Goal: Task Accomplishment & Management: Manage account settings

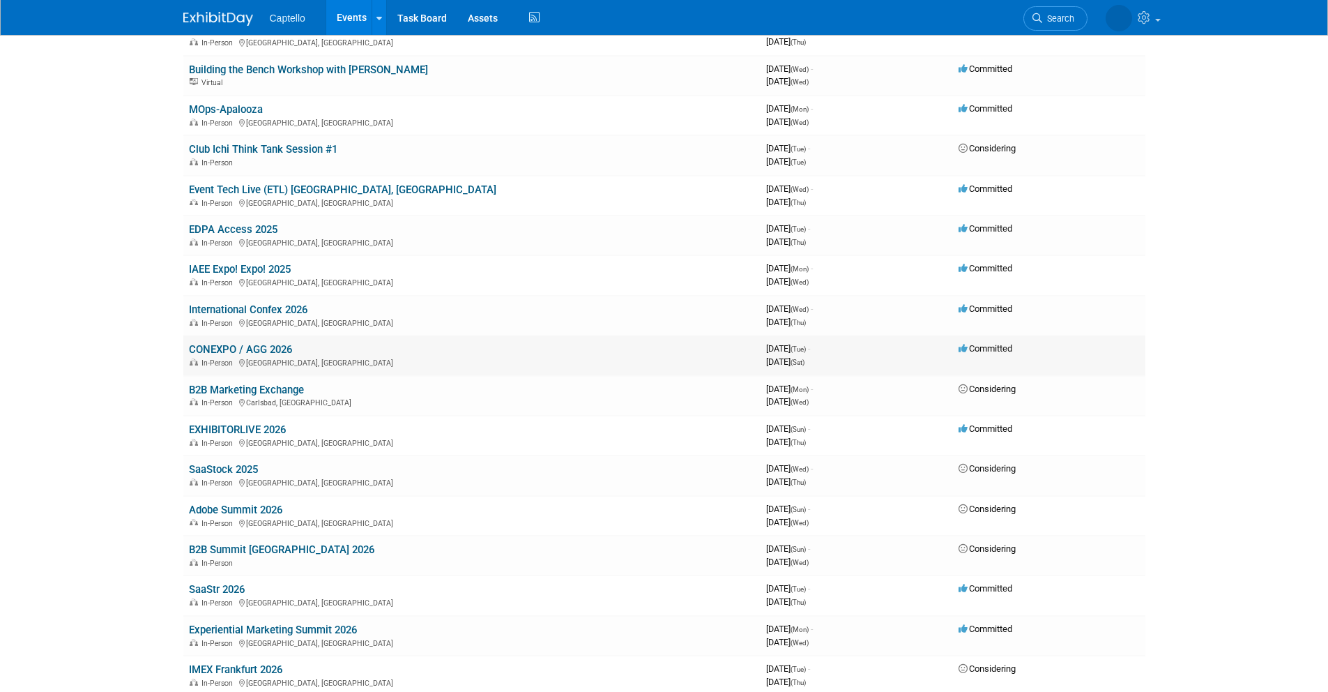
scroll to position [202, 0]
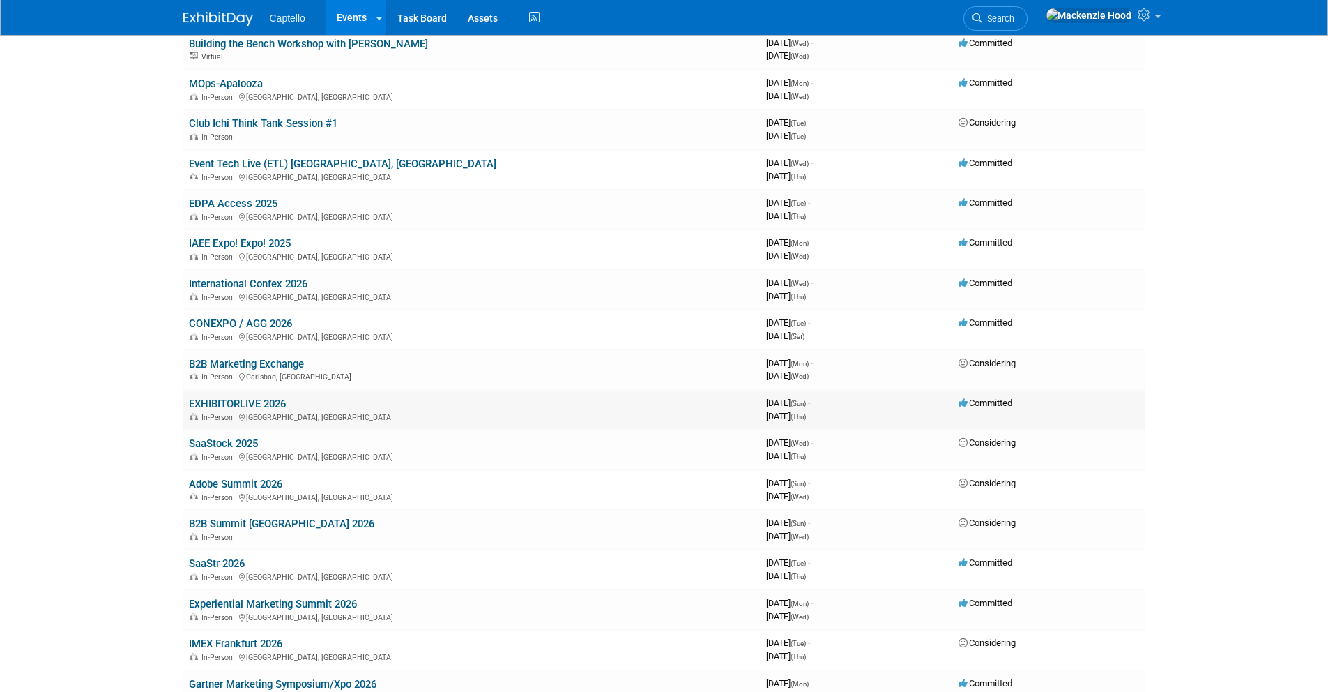
click at [206, 402] on link "EXHIBITORLIVE 2026" at bounding box center [237, 403] width 97 height 13
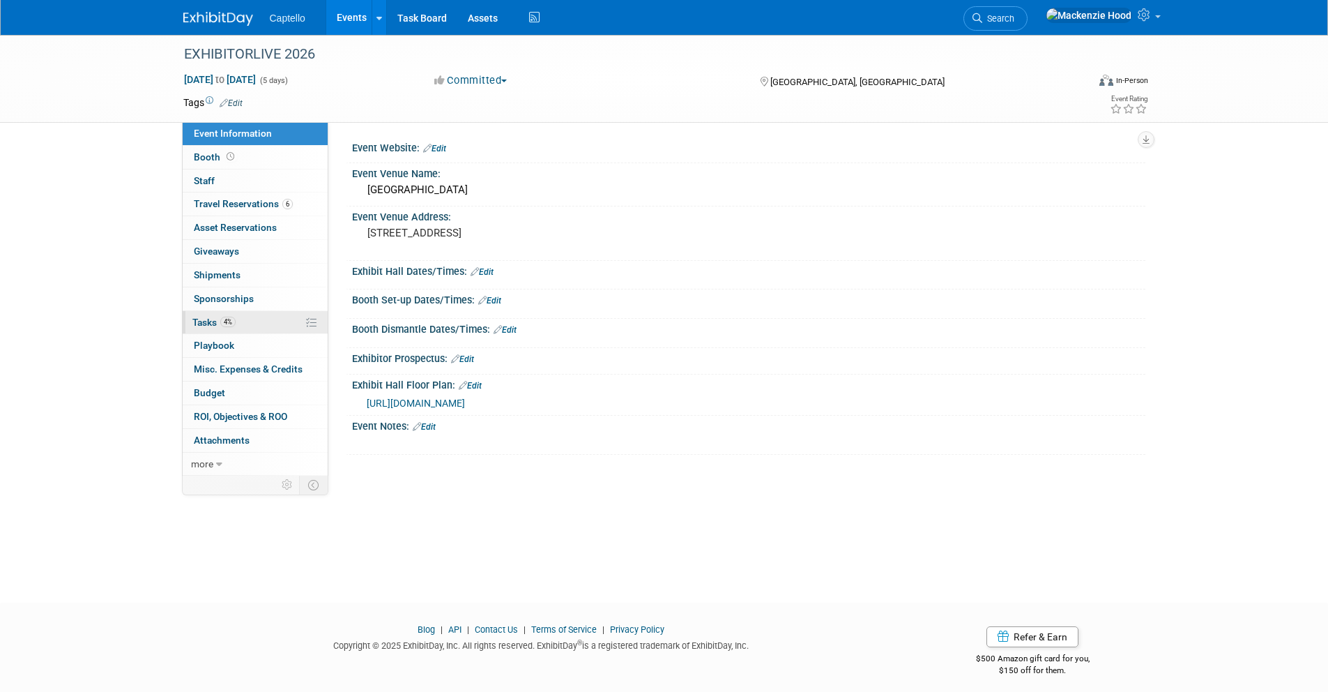
click at [257, 323] on link "4% Tasks 4%" at bounding box center [255, 322] width 145 height 23
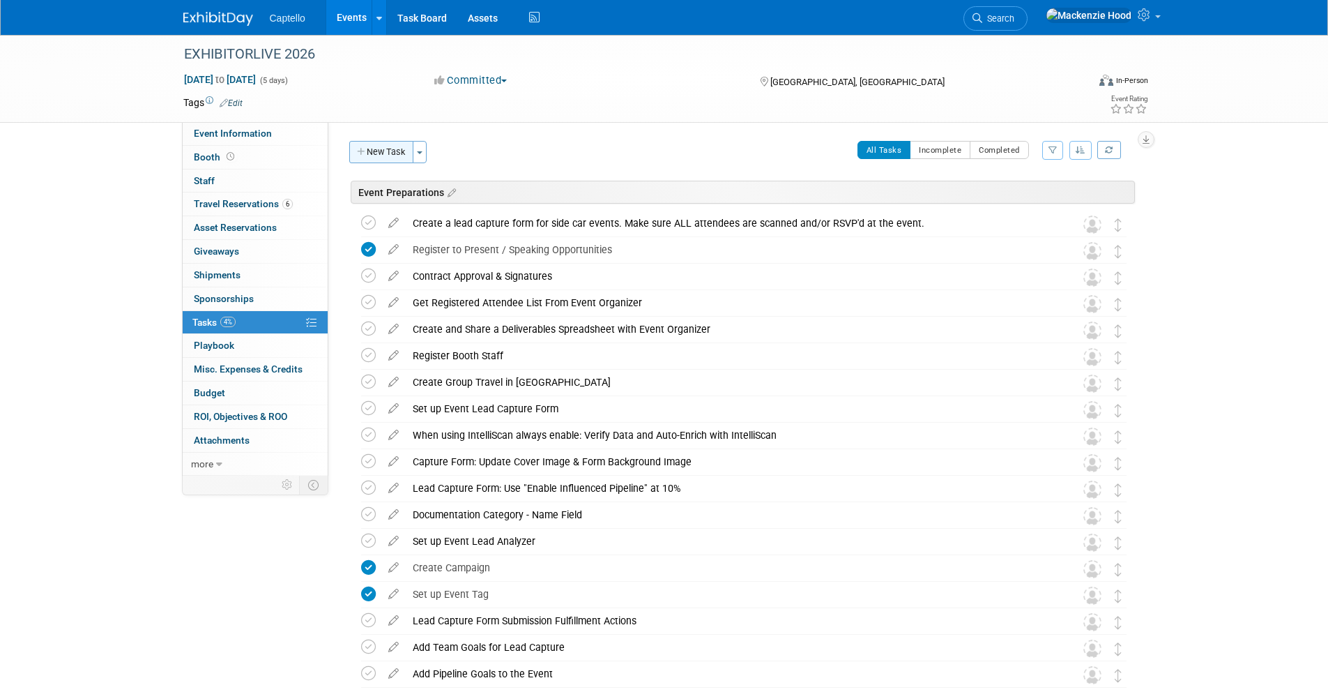
click at [356, 142] on button "New Task" at bounding box center [381, 152] width 64 height 22
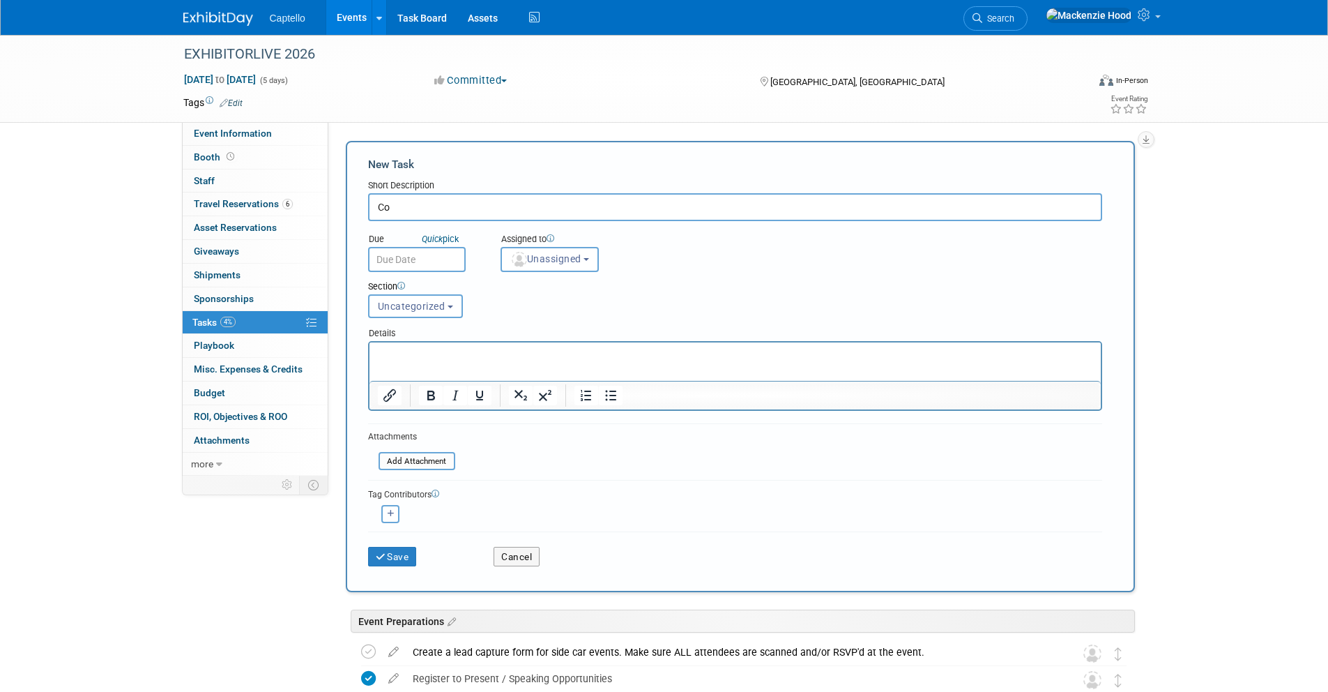
type input "C"
type input "Complete Session Tasks"
click at [393, 554] on button "Save" at bounding box center [392, 557] width 49 height 20
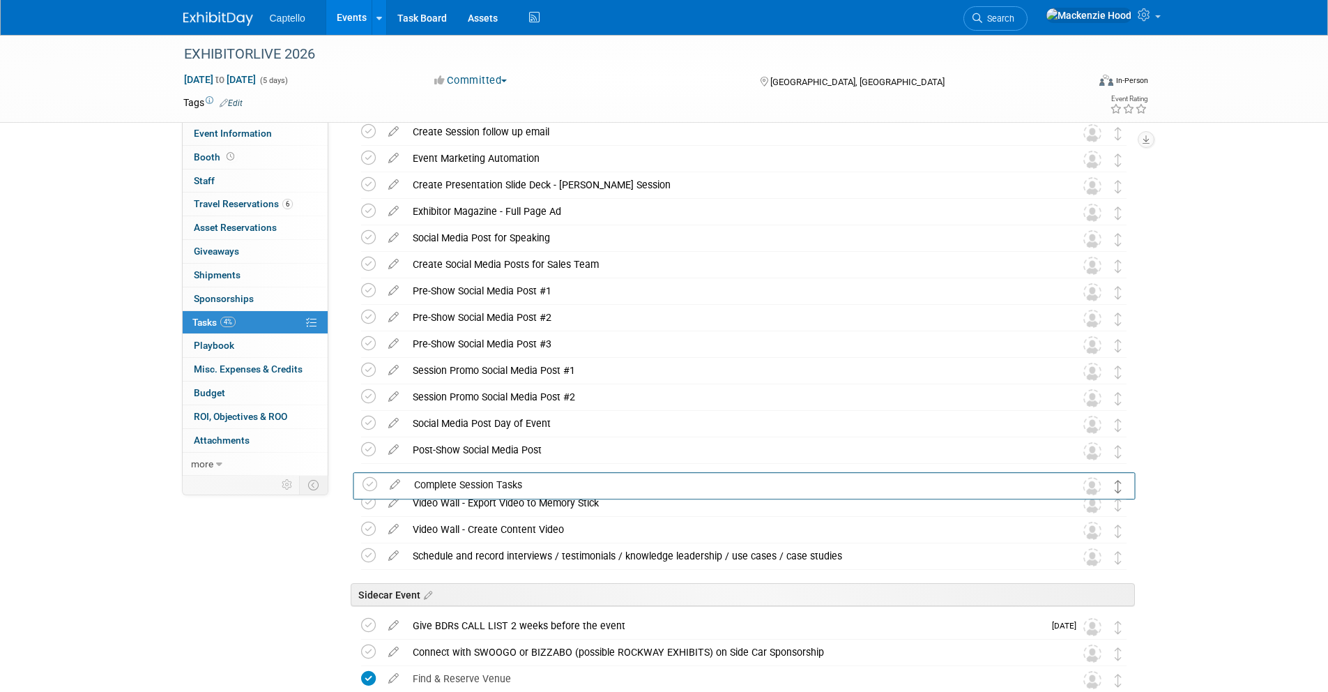
scroll to position [1787, 0]
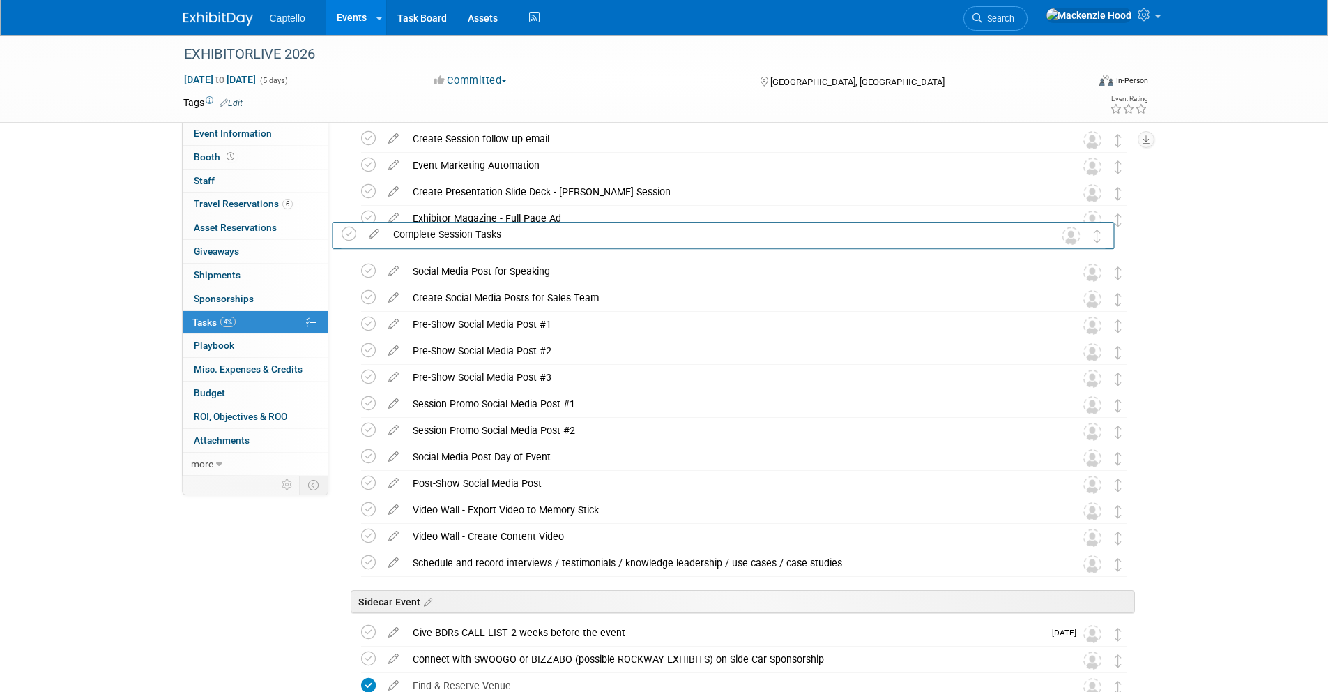
drag, startPoint x: 1113, startPoint y: 484, endPoint x: 1093, endPoint y: 231, distance: 253.9
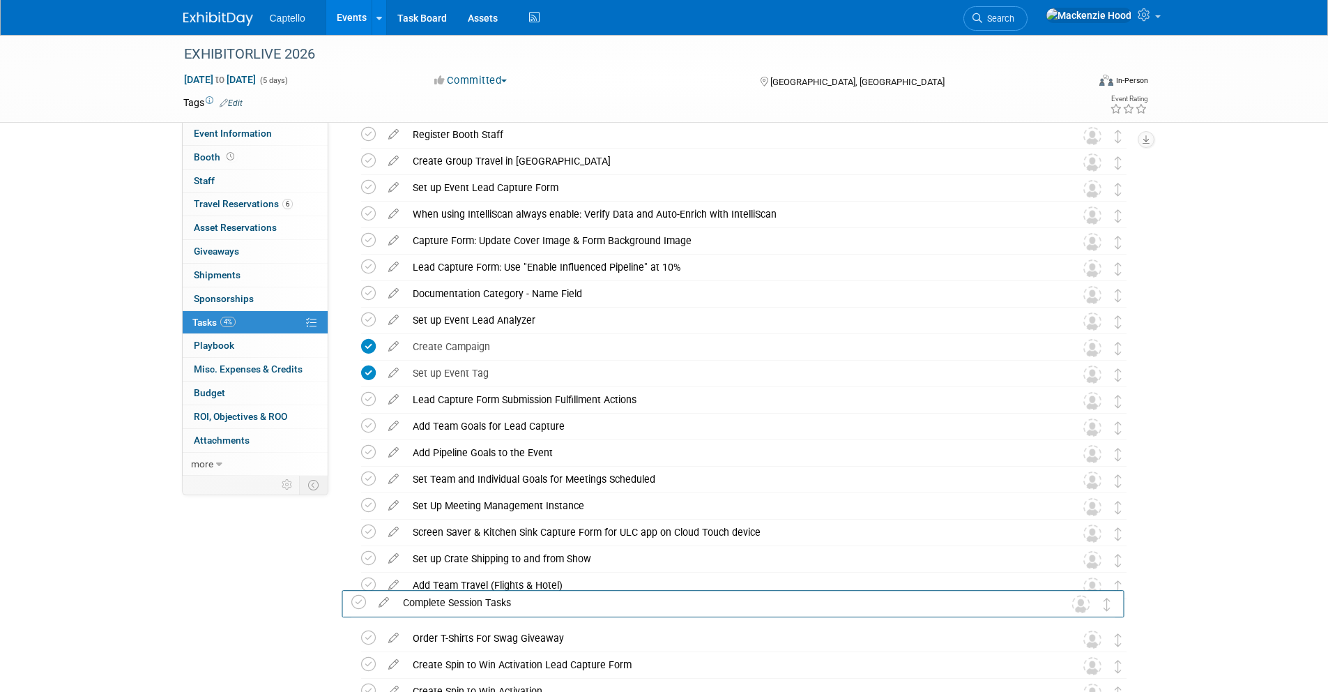
scroll to position [220, 0]
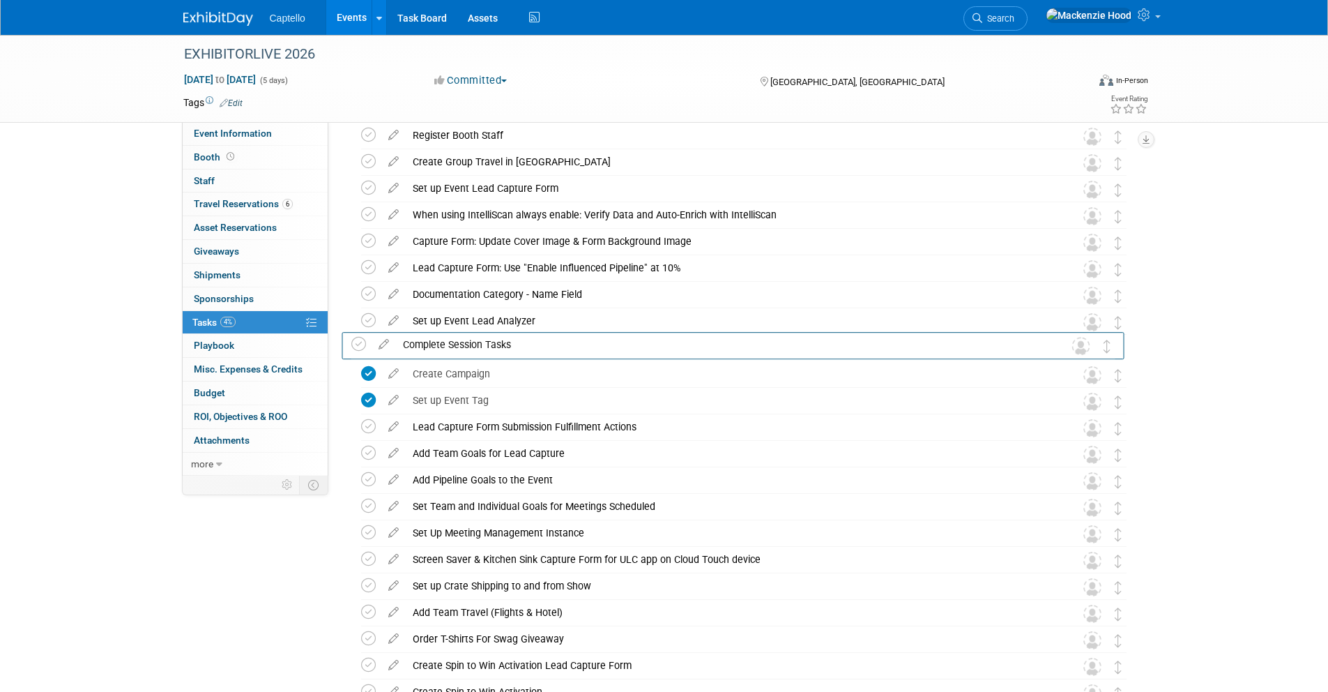
drag, startPoint x: 1110, startPoint y: 644, endPoint x: 1100, endPoint y: 347, distance: 297.2
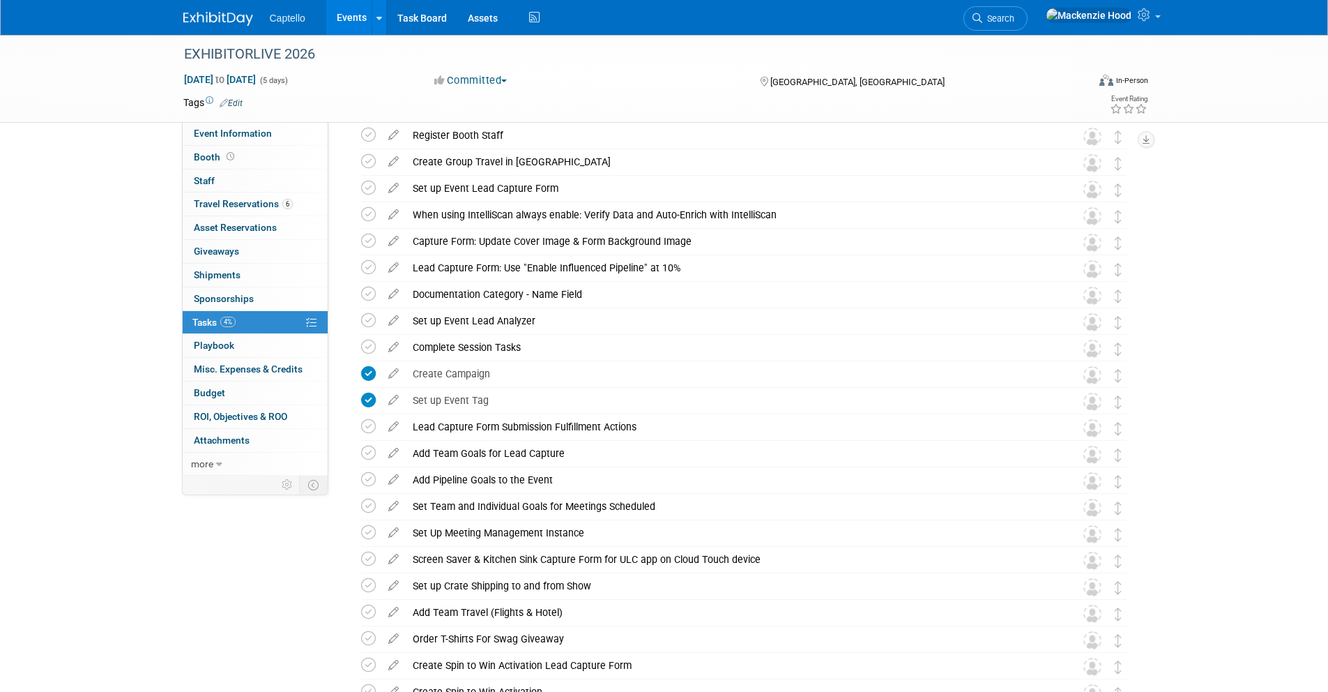
click at [201, 10] on link at bounding box center [226, 11] width 86 height 11
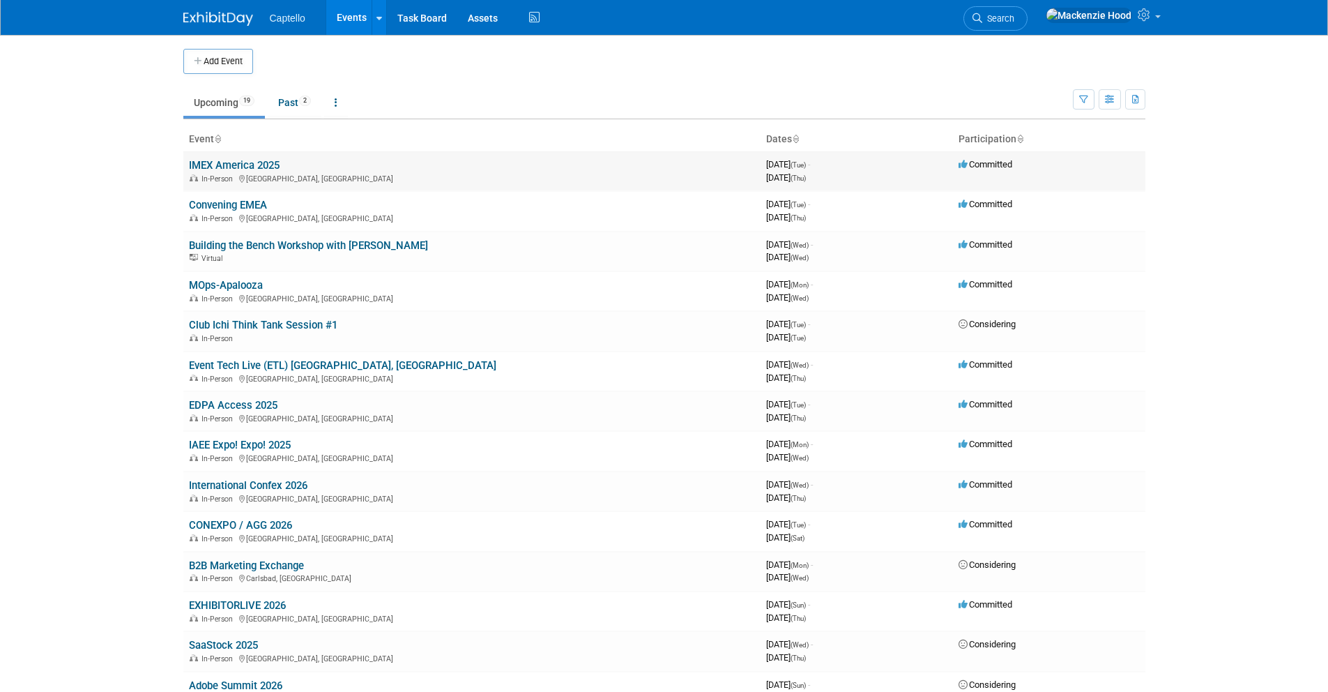
click at [224, 161] on link "IMEX America 2025" at bounding box center [234, 165] width 91 height 13
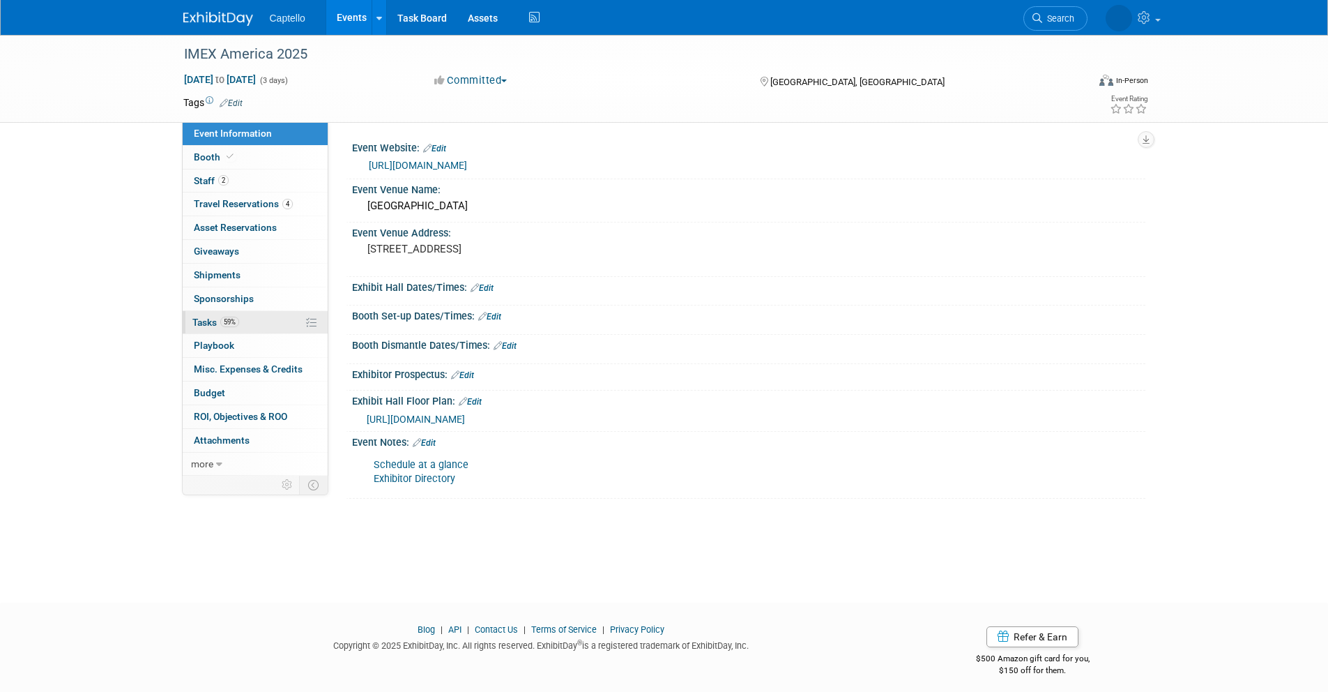
click at [264, 321] on link "59% Tasks 59%" at bounding box center [255, 322] width 145 height 23
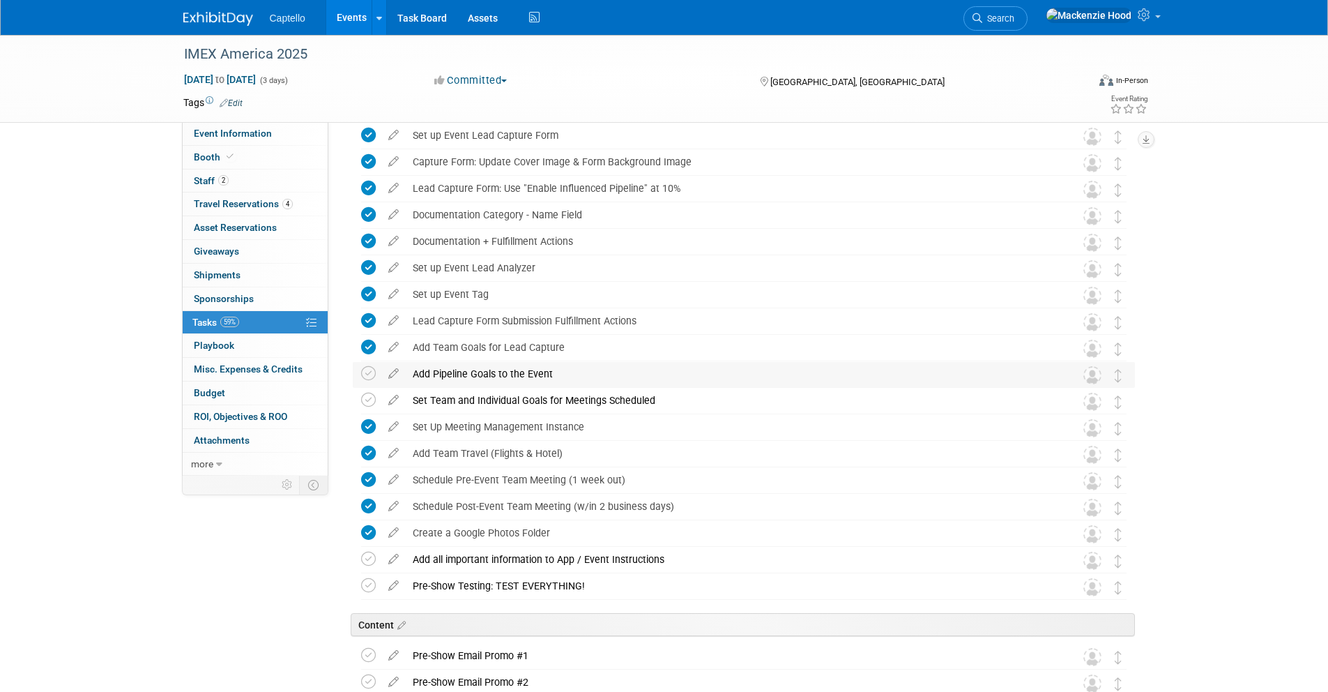
scroll to position [450, 0]
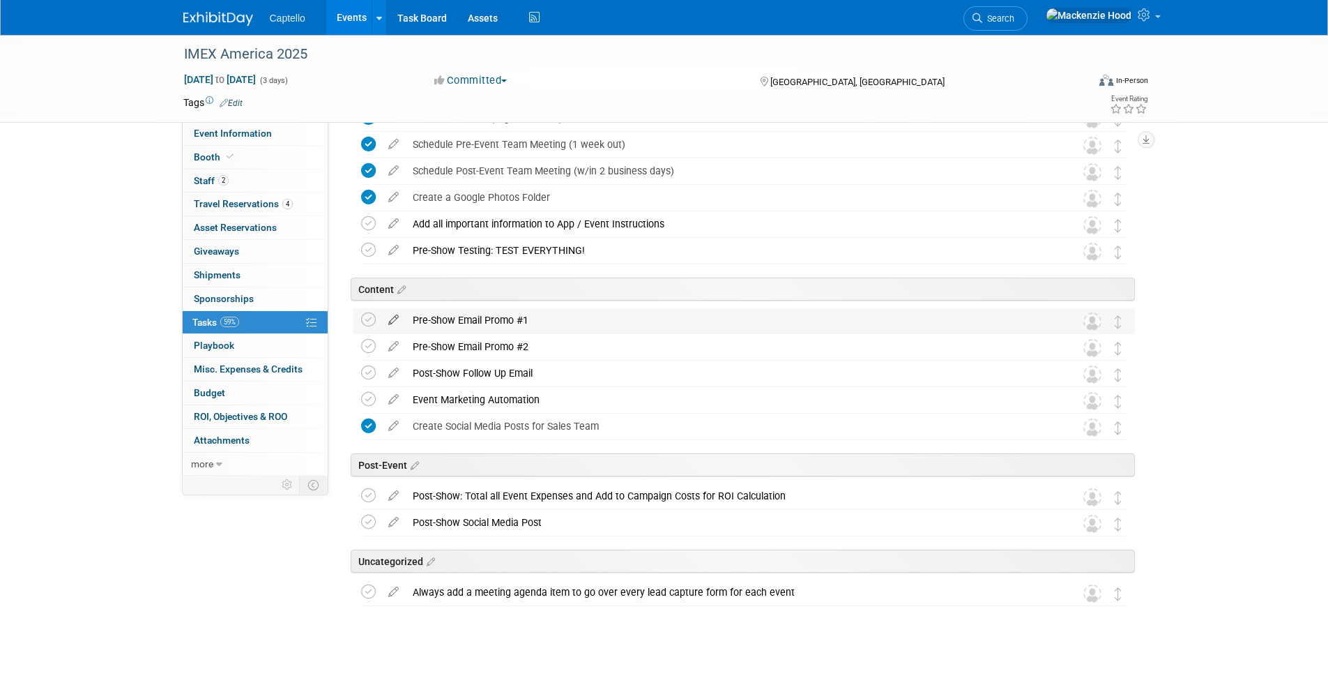
click at [387, 315] on icon at bounding box center [393, 316] width 24 height 17
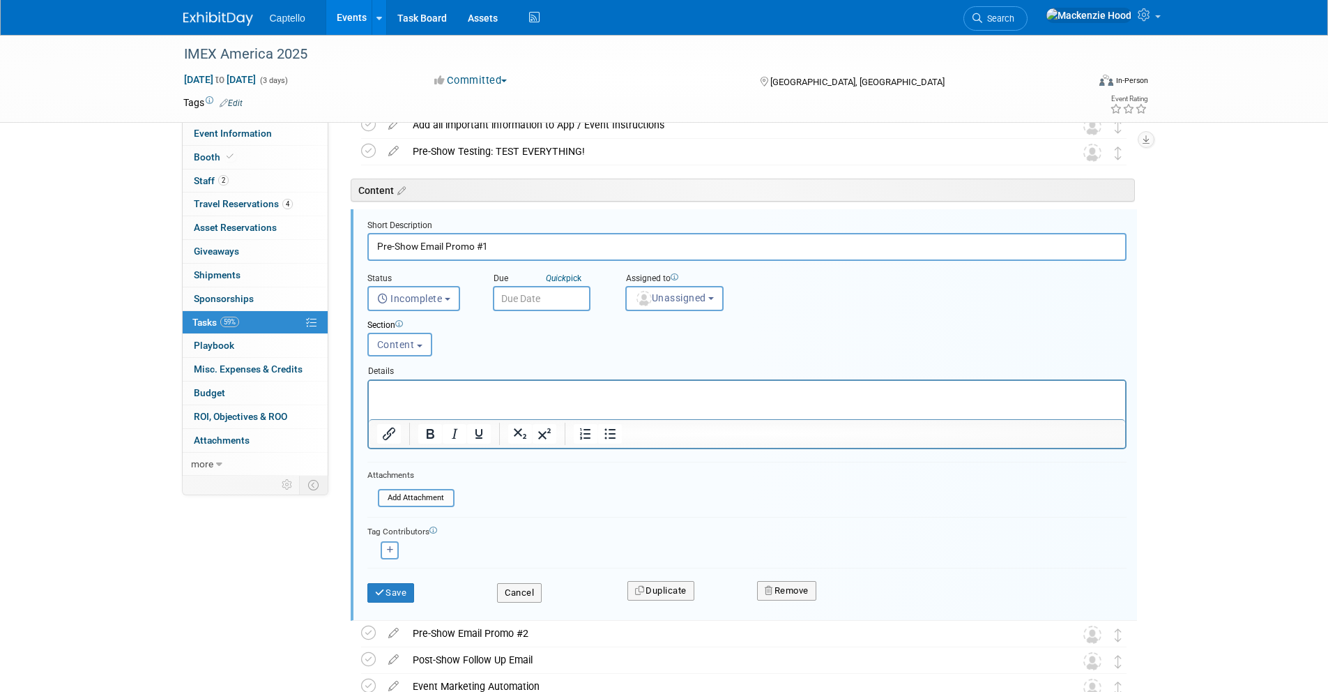
scroll to position [554, 0]
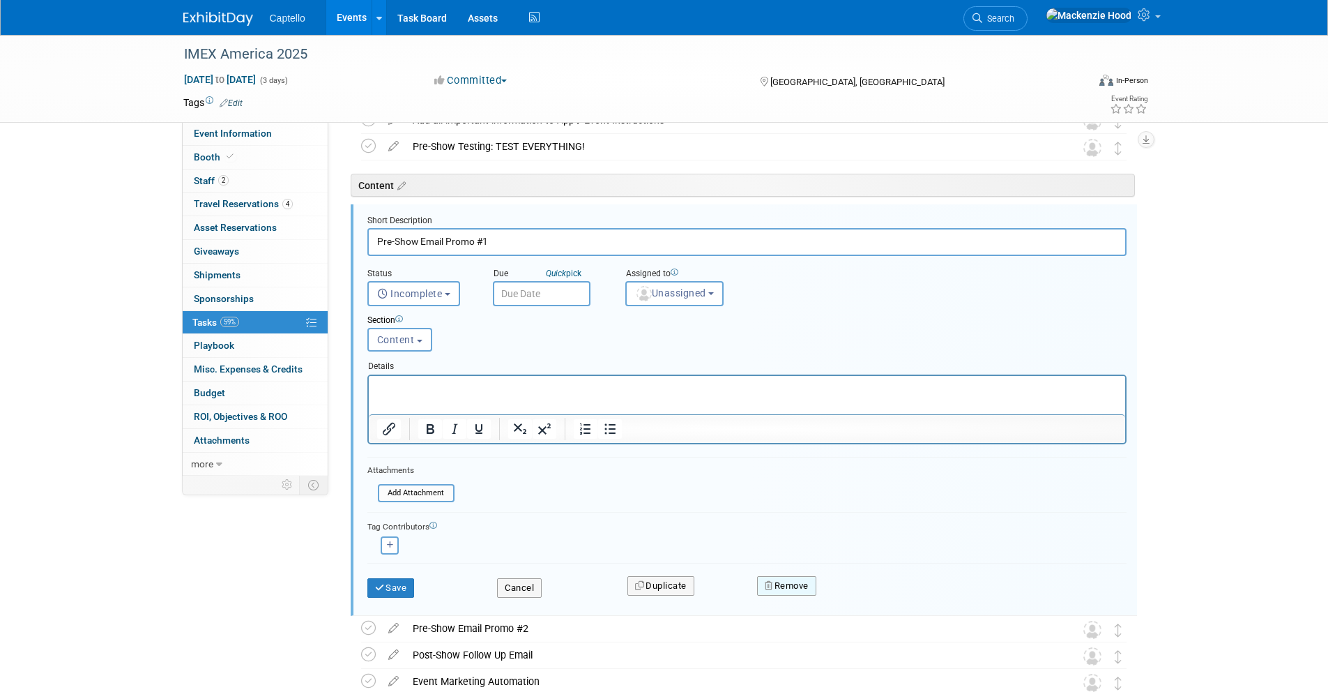
click at [779, 587] on button "Remove" at bounding box center [786, 586] width 59 height 20
click at [863, 602] on link "Yes" at bounding box center [865, 597] width 40 height 22
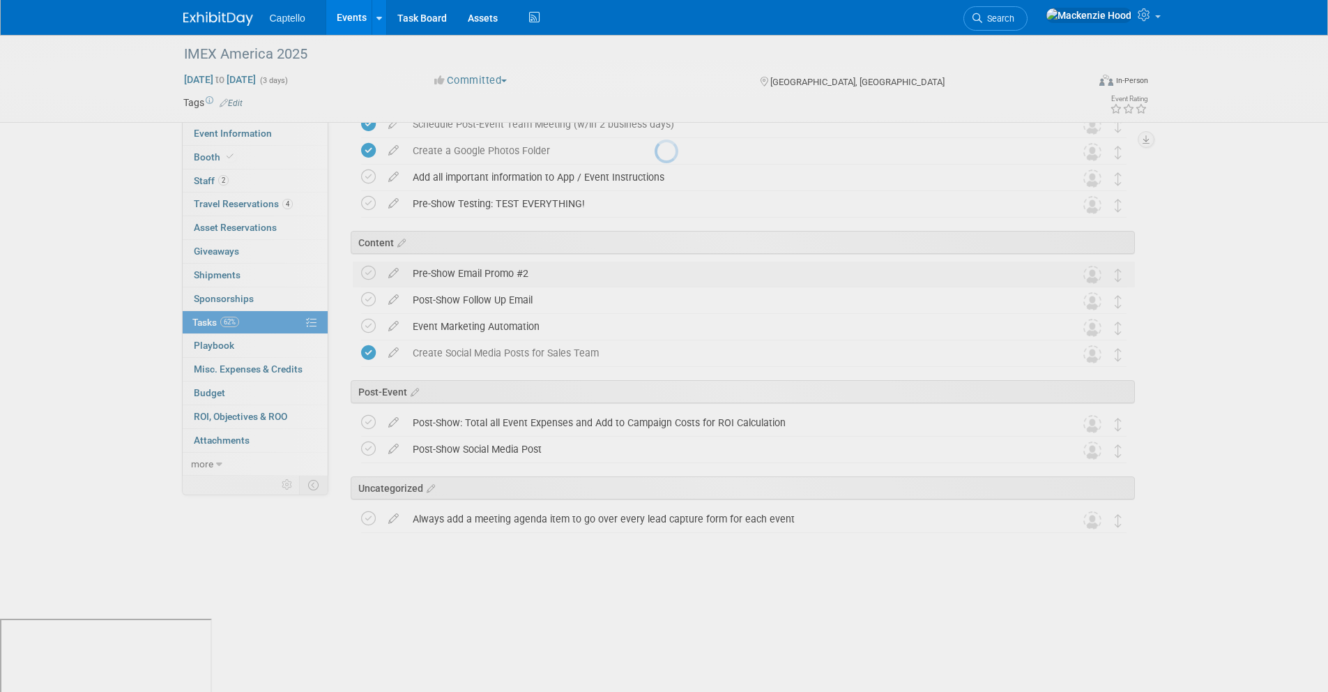
scroll to position [423, 0]
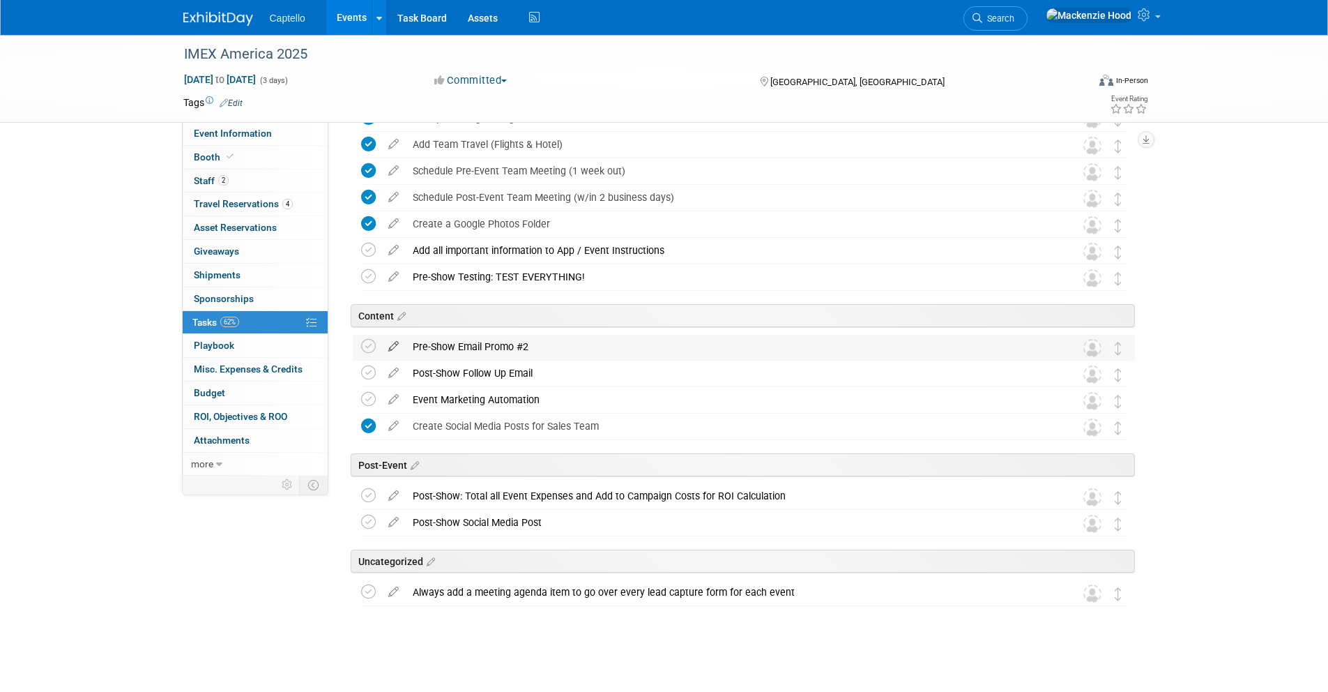
click at [395, 342] on icon at bounding box center [393, 343] width 24 height 17
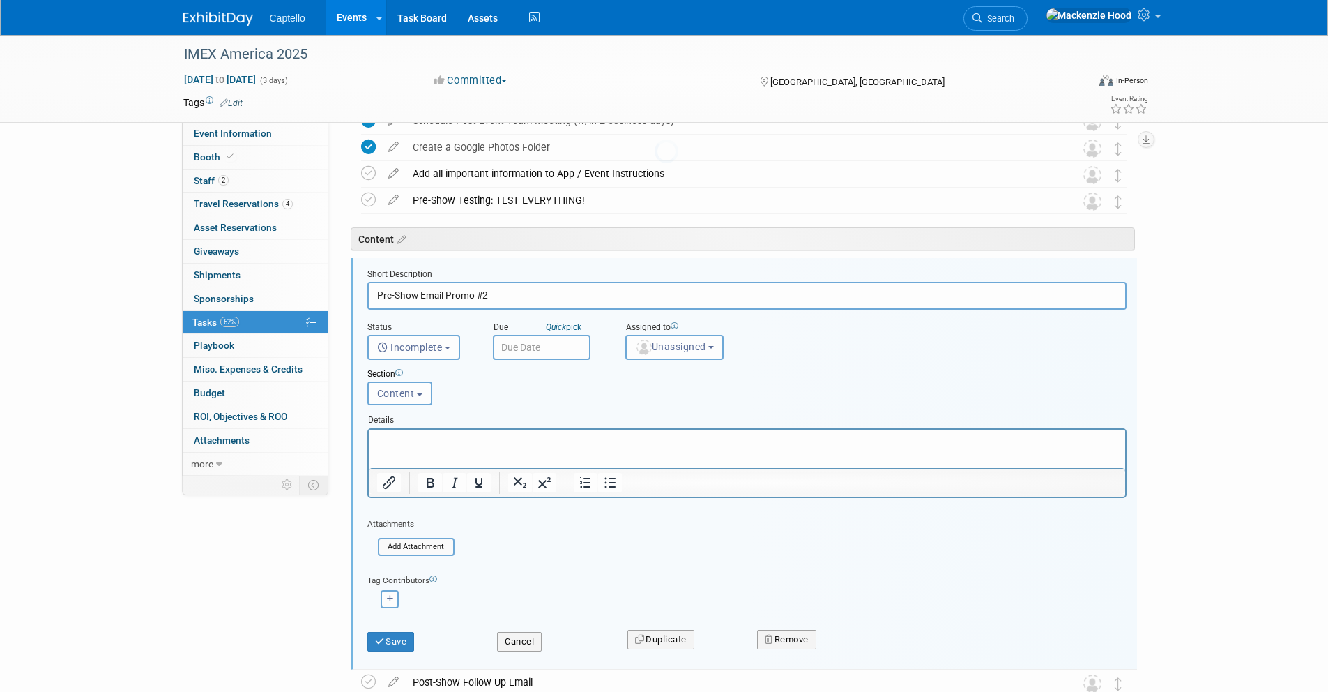
scroll to position [554, 0]
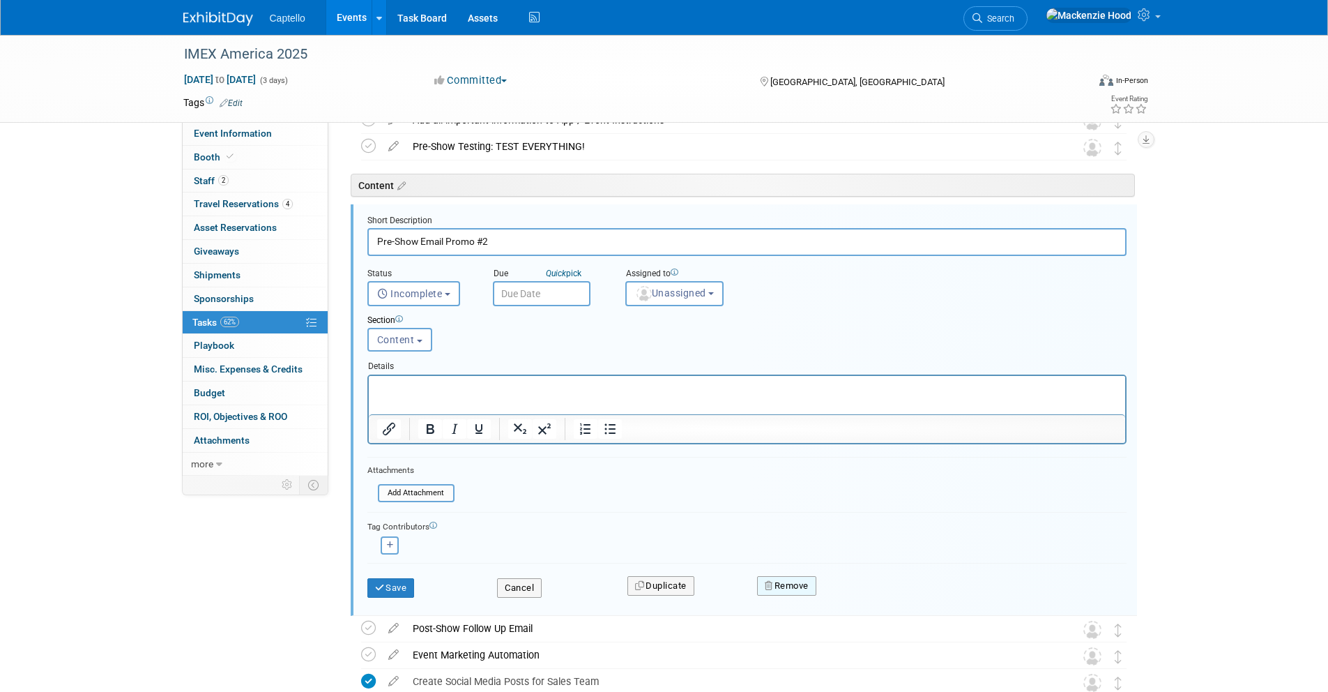
click at [771, 579] on button "Remove" at bounding box center [786, 586] width 59 height 20
click at [857, 593] on icon at bounding box center [855, 597] width 8 height 8
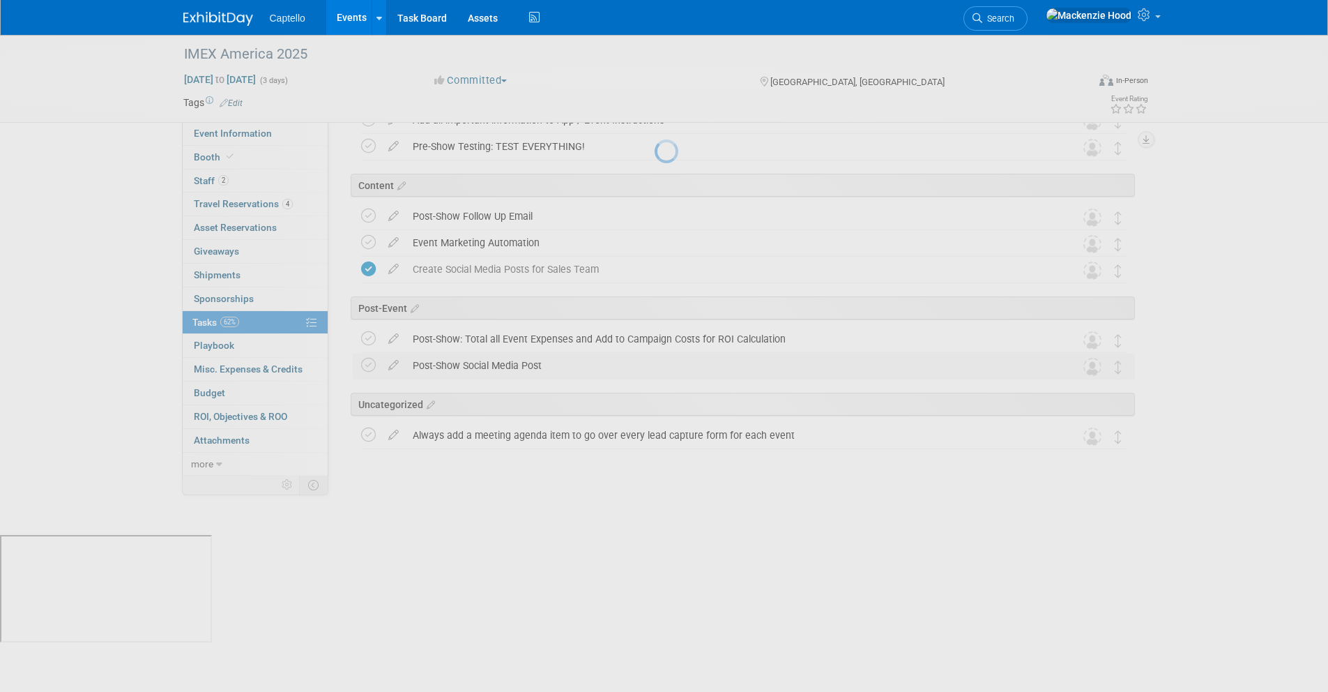
scroll to position [397, 0]
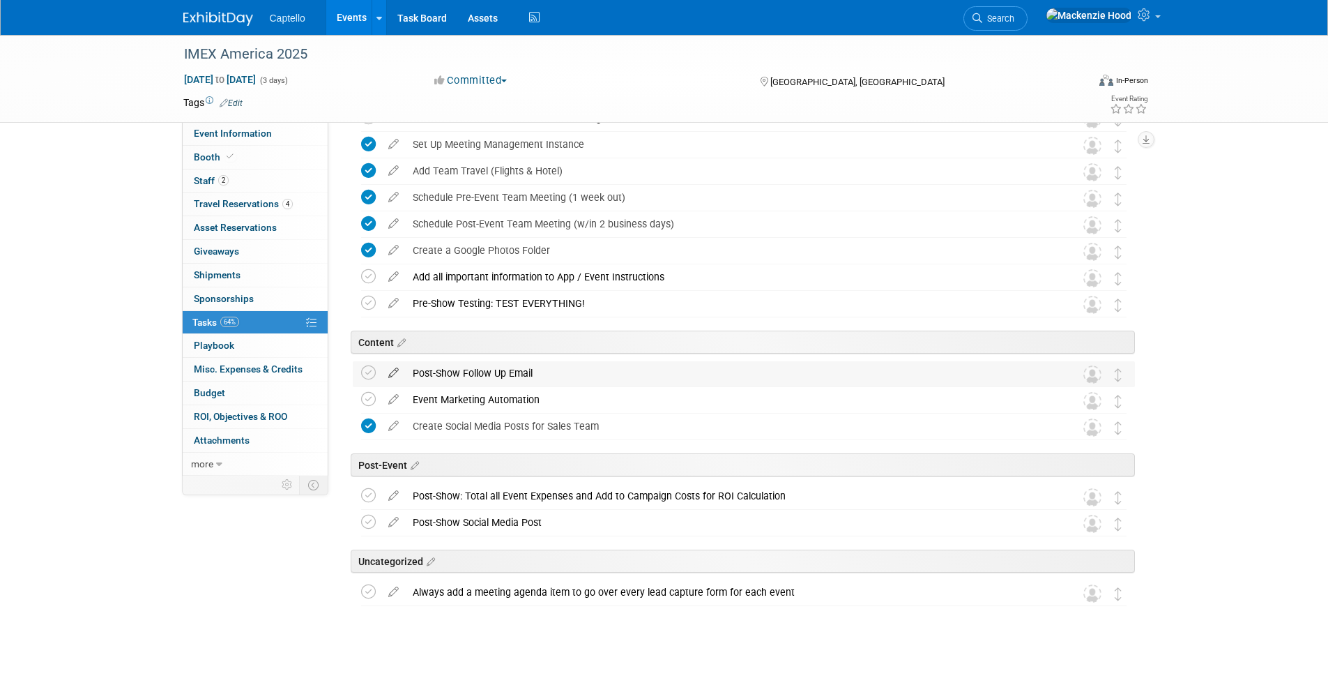
click at [393, 372] on icon at bounding box center [393, 369] width 24 height 17
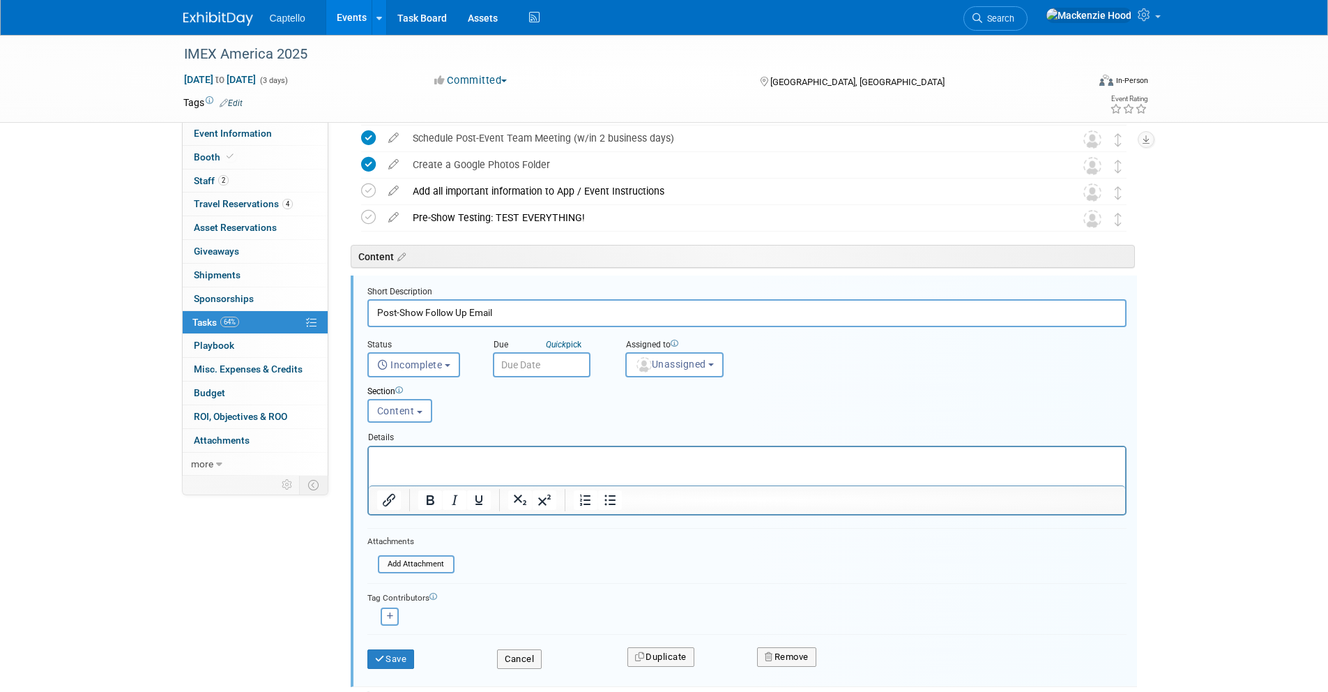
scroll to position [554, 0]
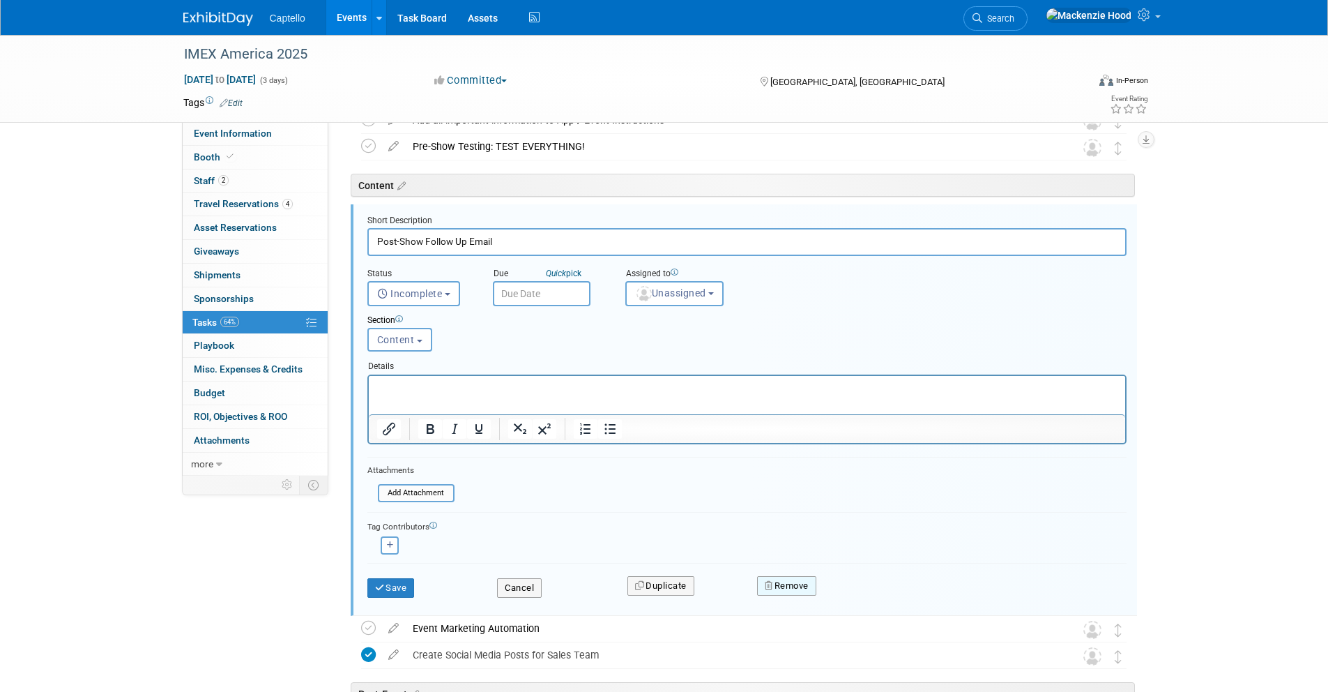
click at [787, 582] on button "Remove" at bounding box center [786, 586] width 59 height 20
click at [854, 598] on icon at bounding box center [855, 597] width 8 height 8
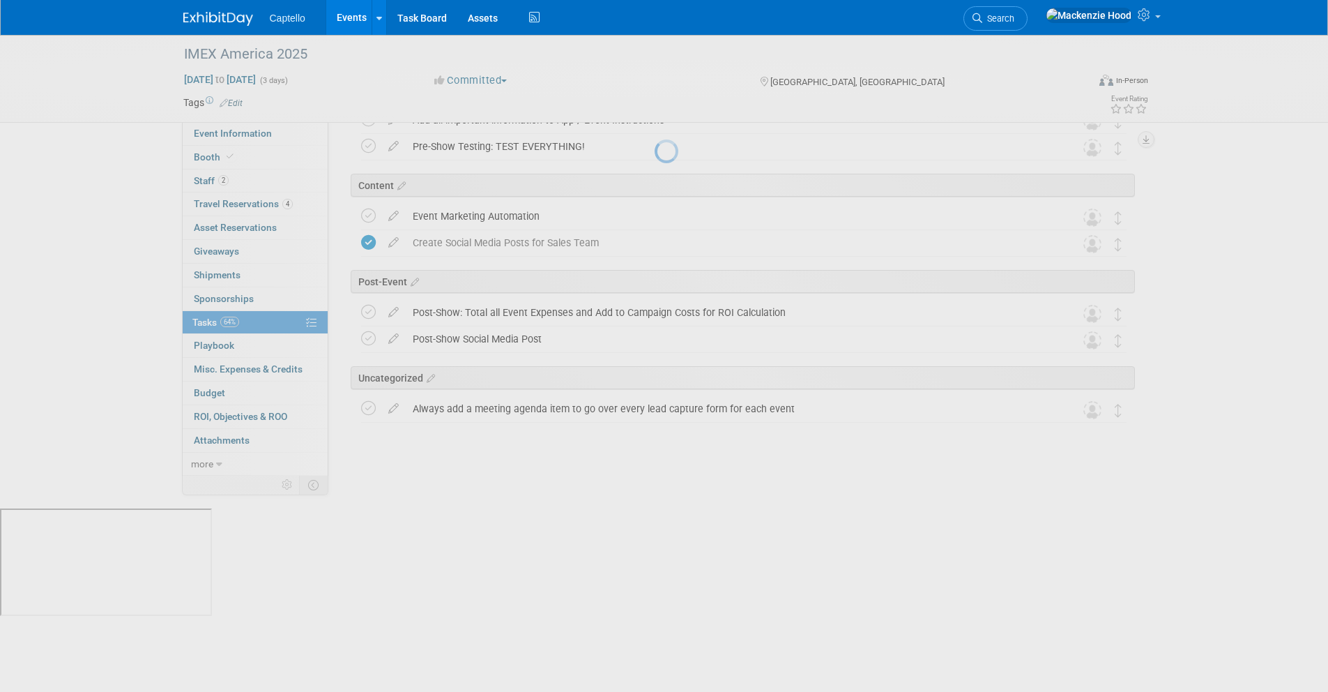
scroll to position [370, 0]
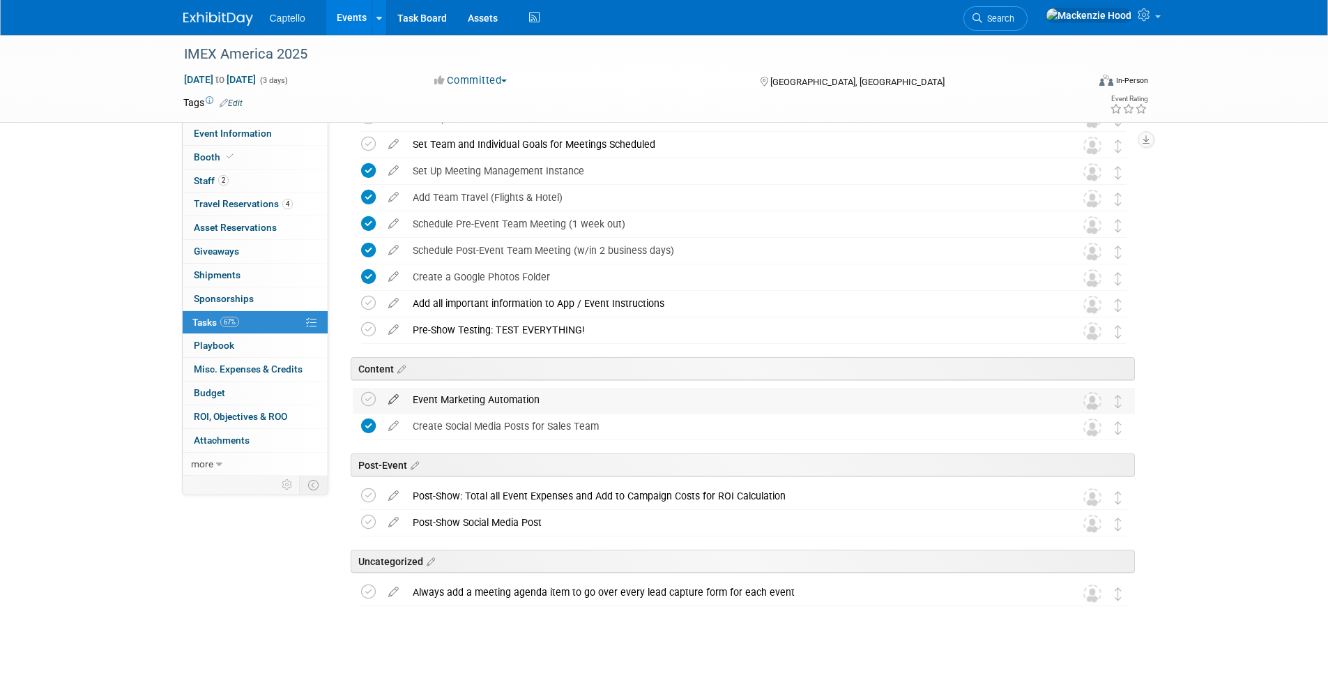
click at [391, 393] on icon at bounding box center [393, 396] width 24 height 17
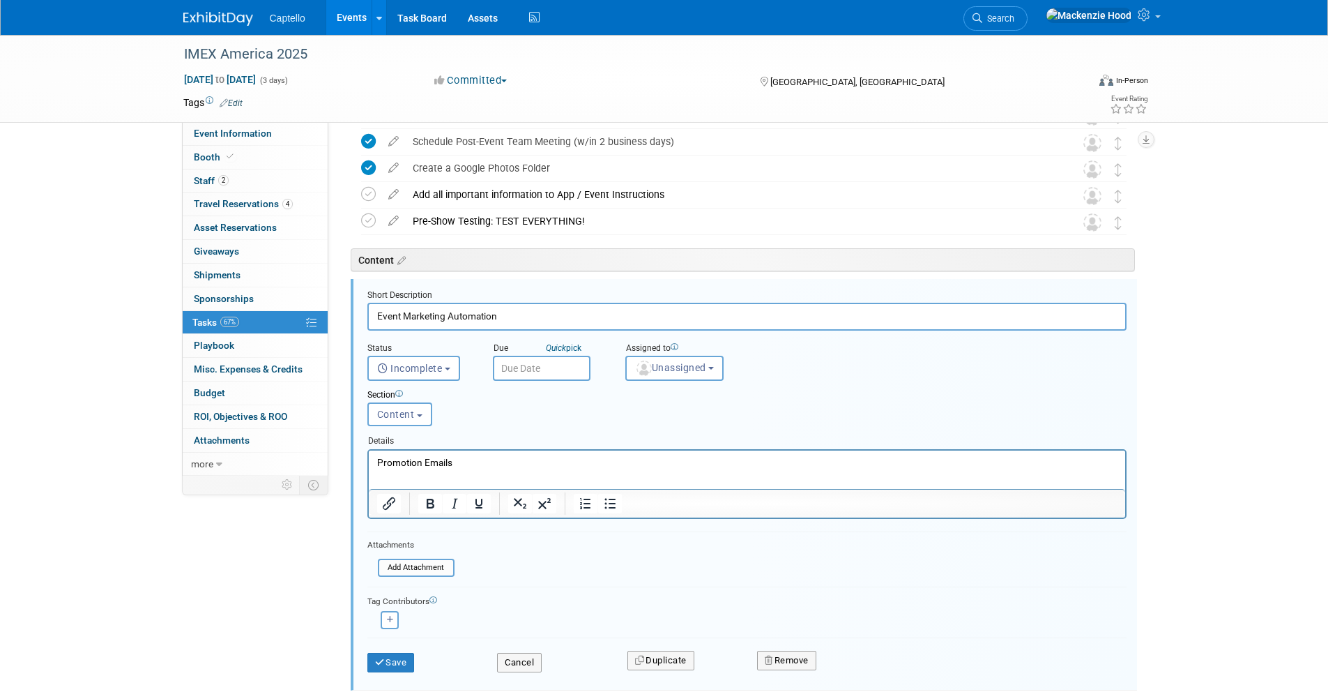
scroll to position [554, 0]
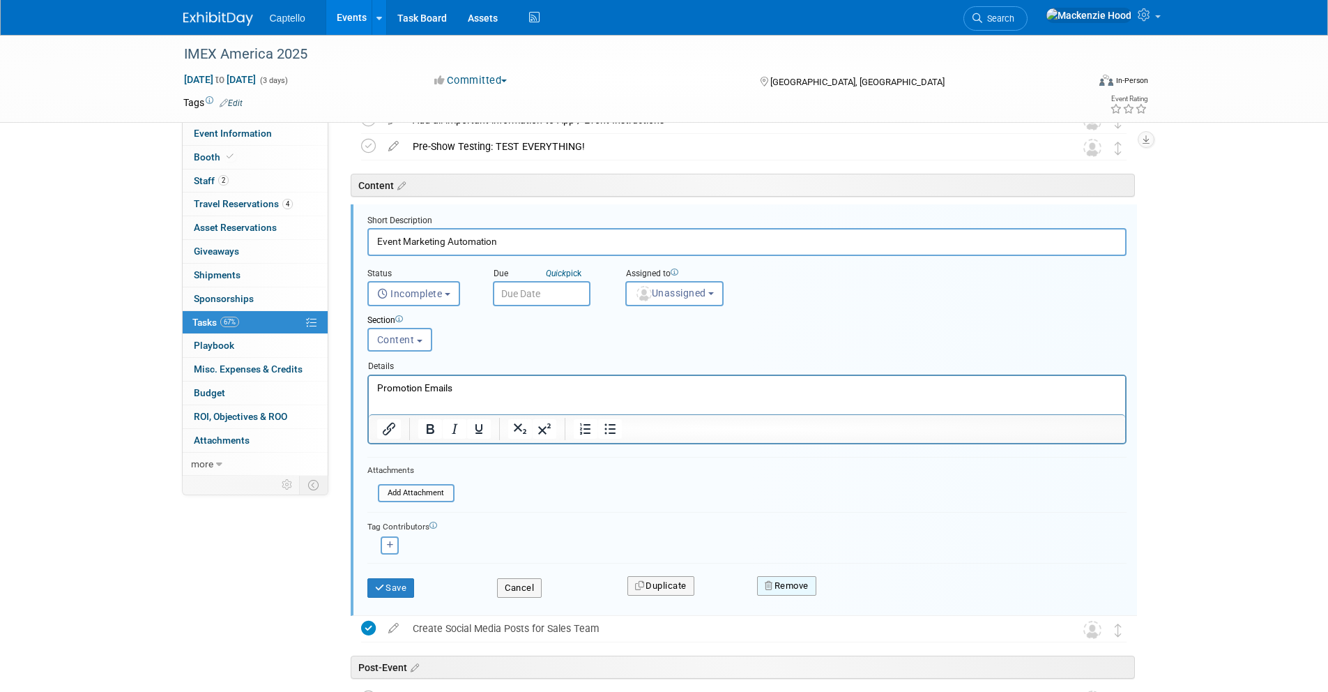
click at [806, 579] on button "Remove" at bounding box center [786, 586] width 59 height 20
click at [866, 592] on link "Yes" at bounding box center [865, 597] width 40 height 22
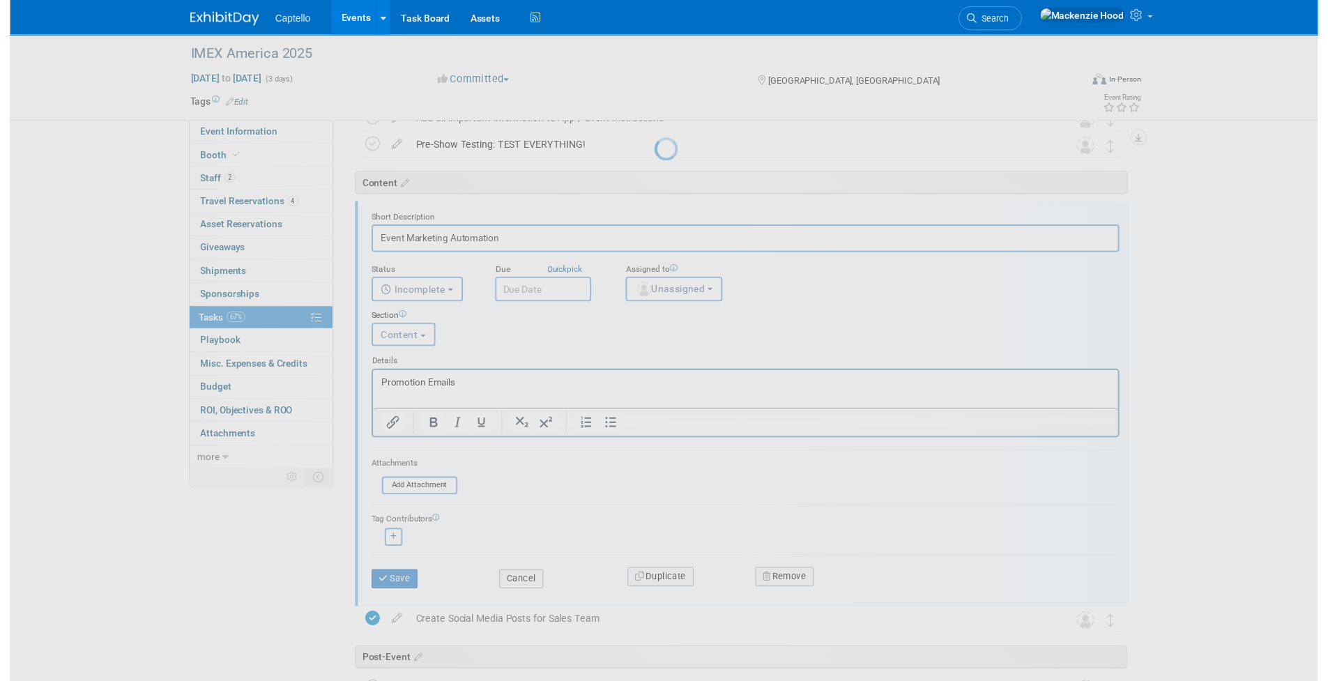
scroll to position [344, 0]
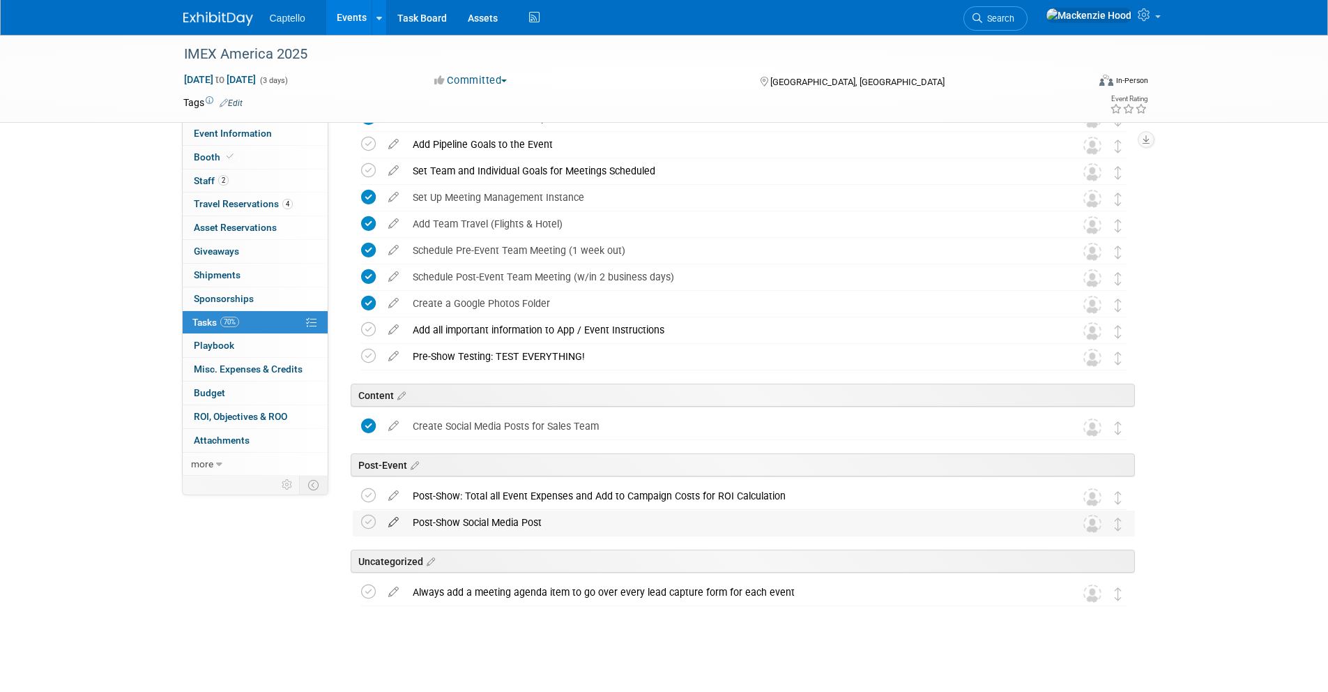
click at [388, 522] on icon at bounding box center [393, 518] width 24 height 17
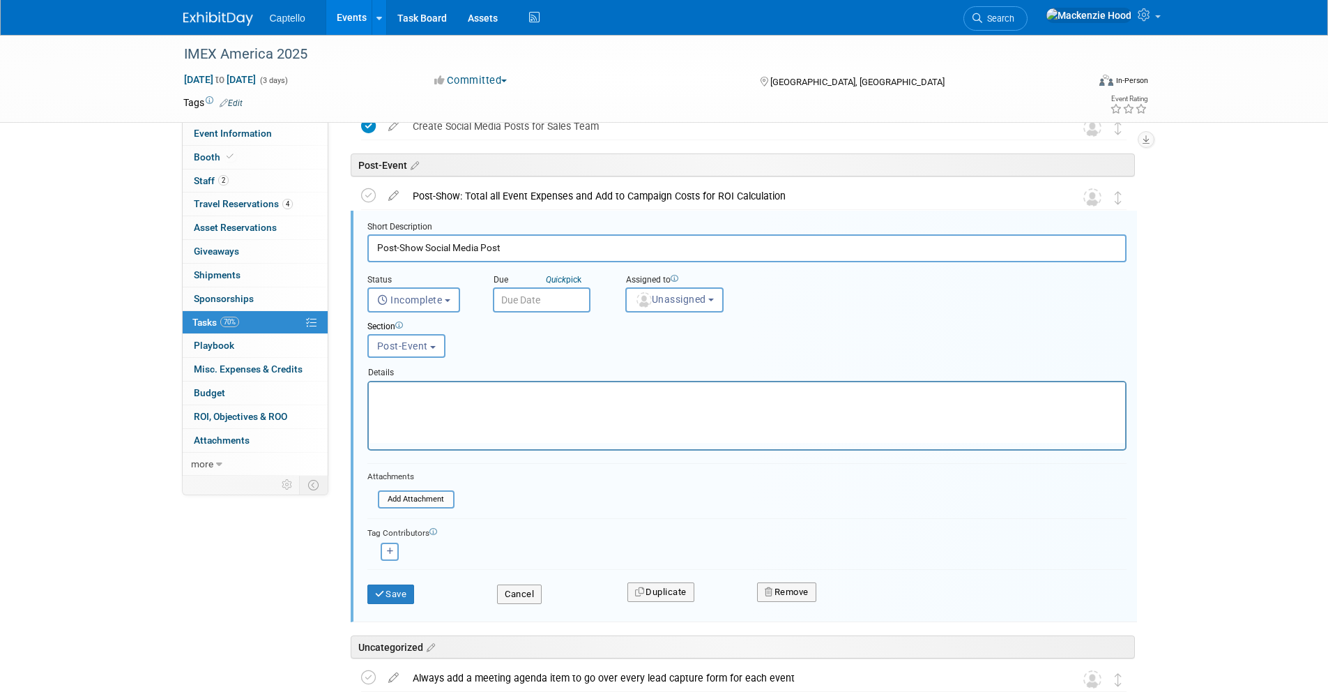
scroll to position [650, 0]
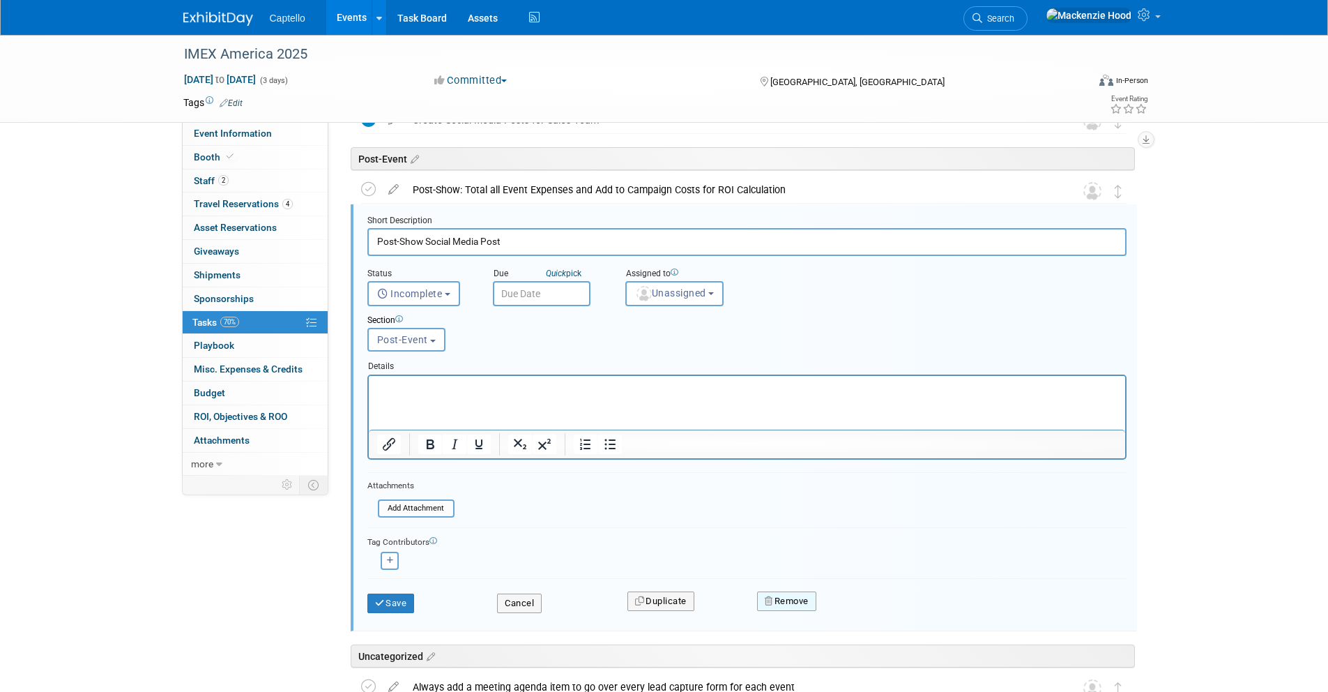
click at [761, 605] on button "Remove" at bounding box center [786, 601] width 59 height 20
click at [858, 606] on link "Yes" at bounding box center [865, 612] width 40 height 22
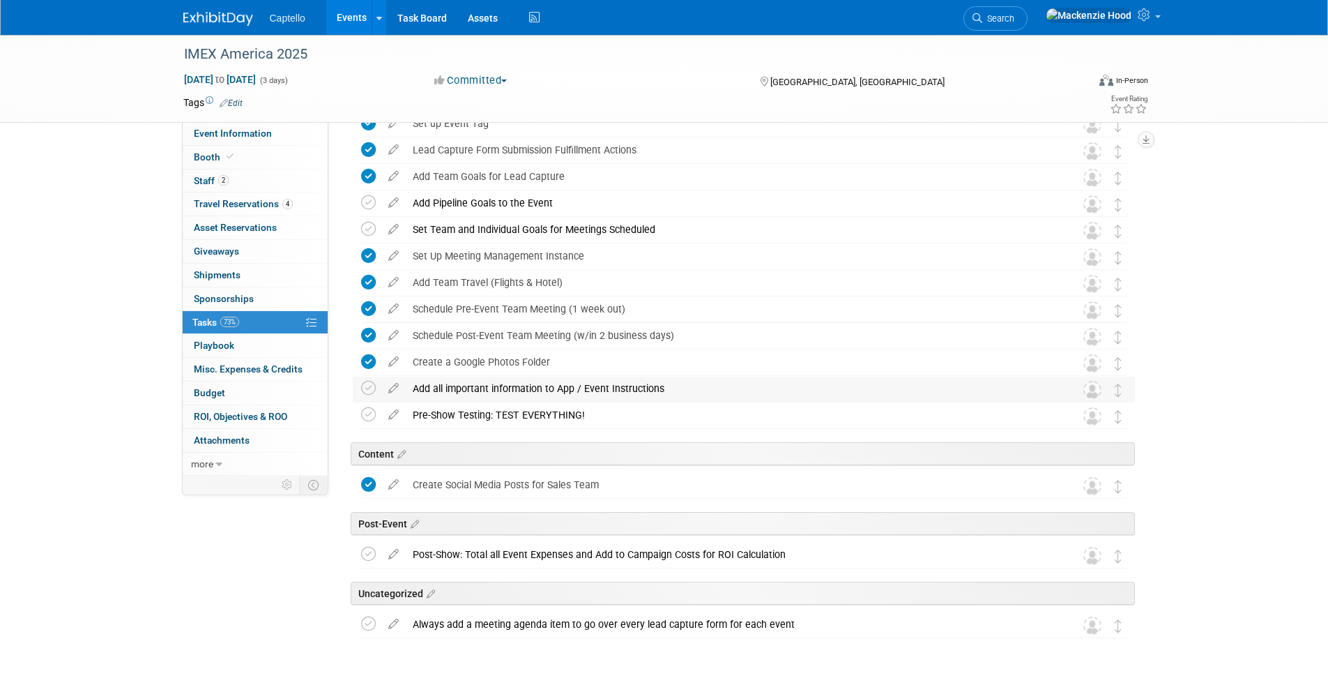
scroll to position [284, 0]
click at [597, 368] on div "Create a Google Photos Folder" at bounding box center [731, 363] width 650 height 24
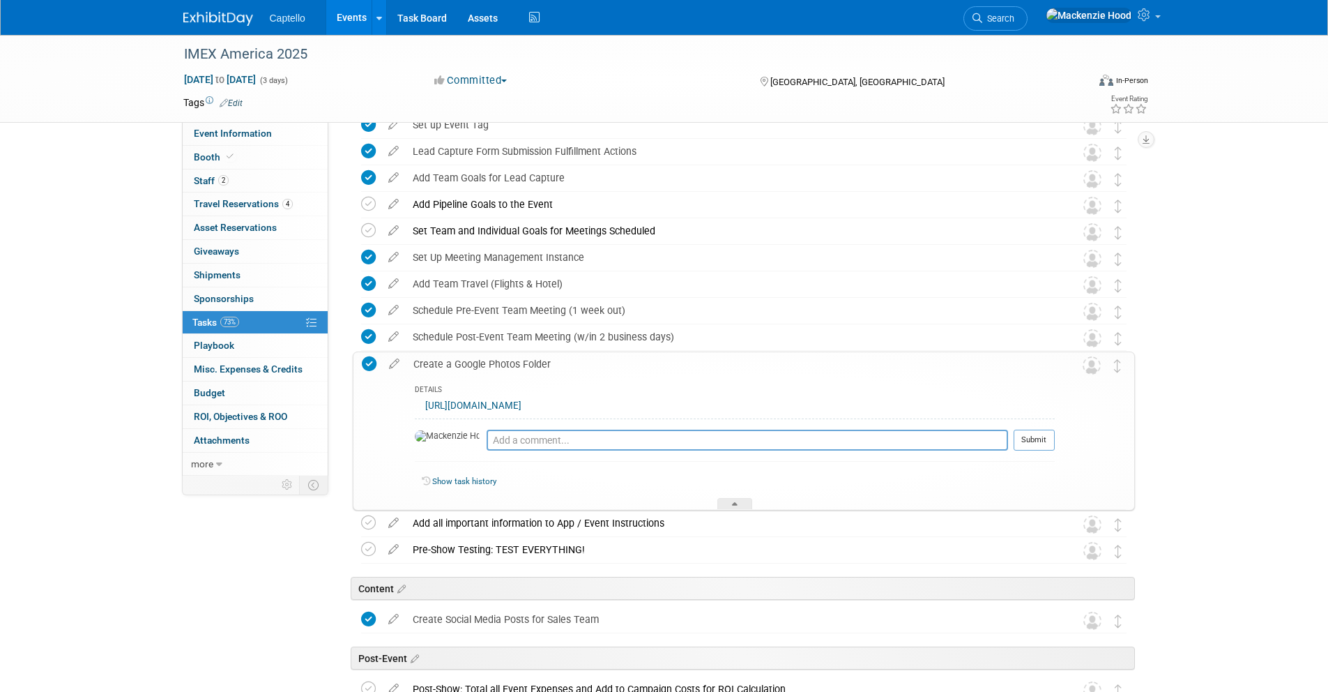
click at [462, 405] on link "https://photos.app.goo.gl/mSBhz6nccPLXC4Tr6" at bounding box center [473, 405] width 96 height 10
click at [854, 391] on div "DETAILS" at bounding box center [735, 391] width 640 height 12
click at [765, 365] on div "Create a Google Photos Folder" at bounding box center [731, 364] width 649 height 24
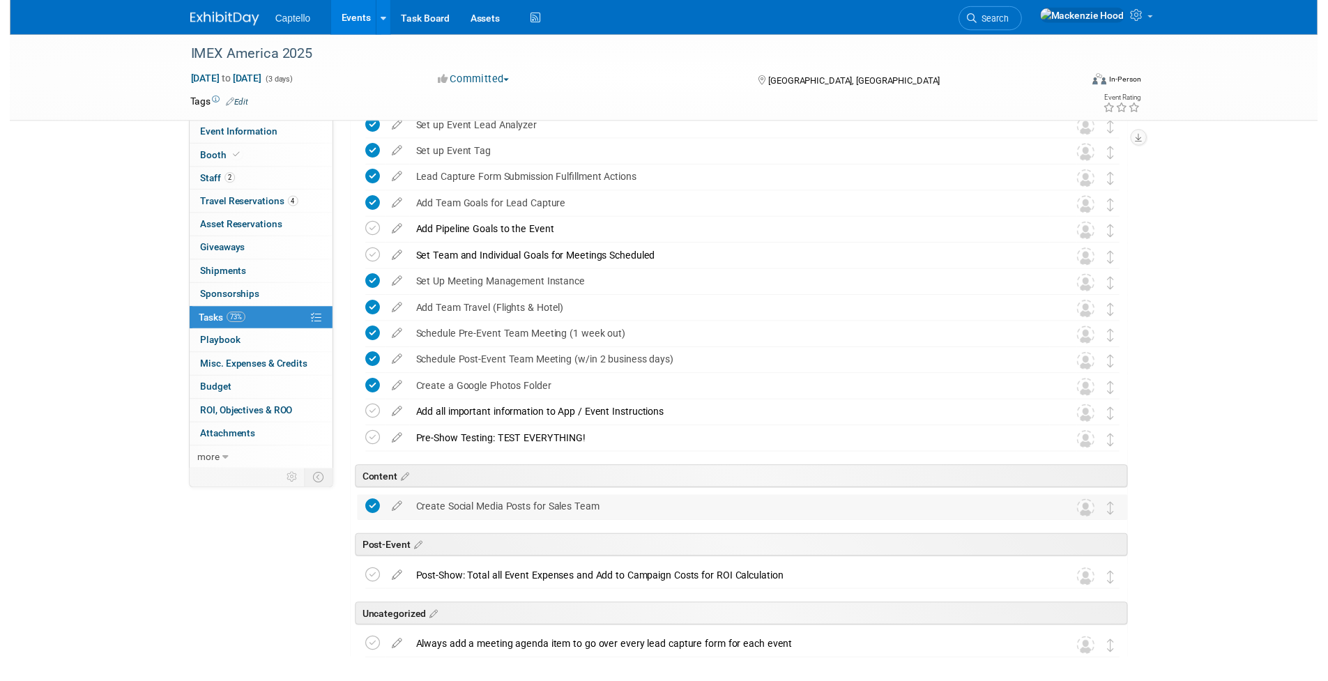
scroll to position [317, 0]
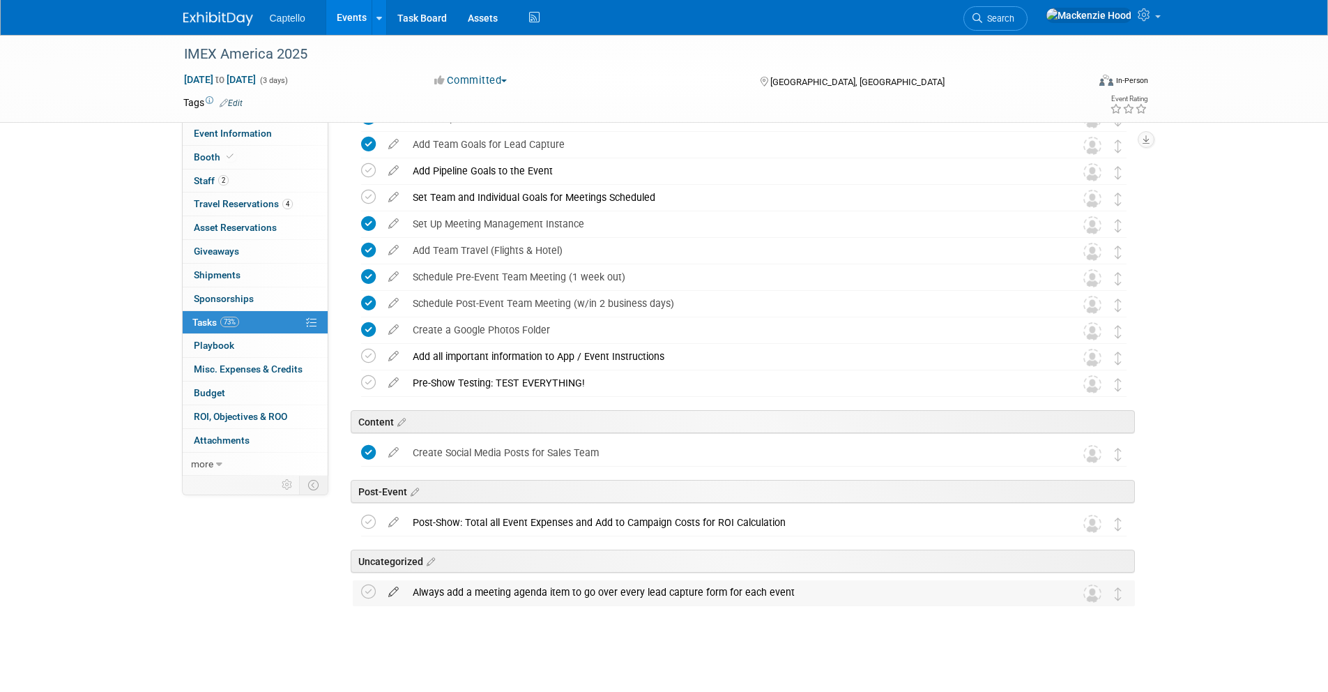
click at [395, 588] on icon at bounding box center [393, 588] width 24 height 17
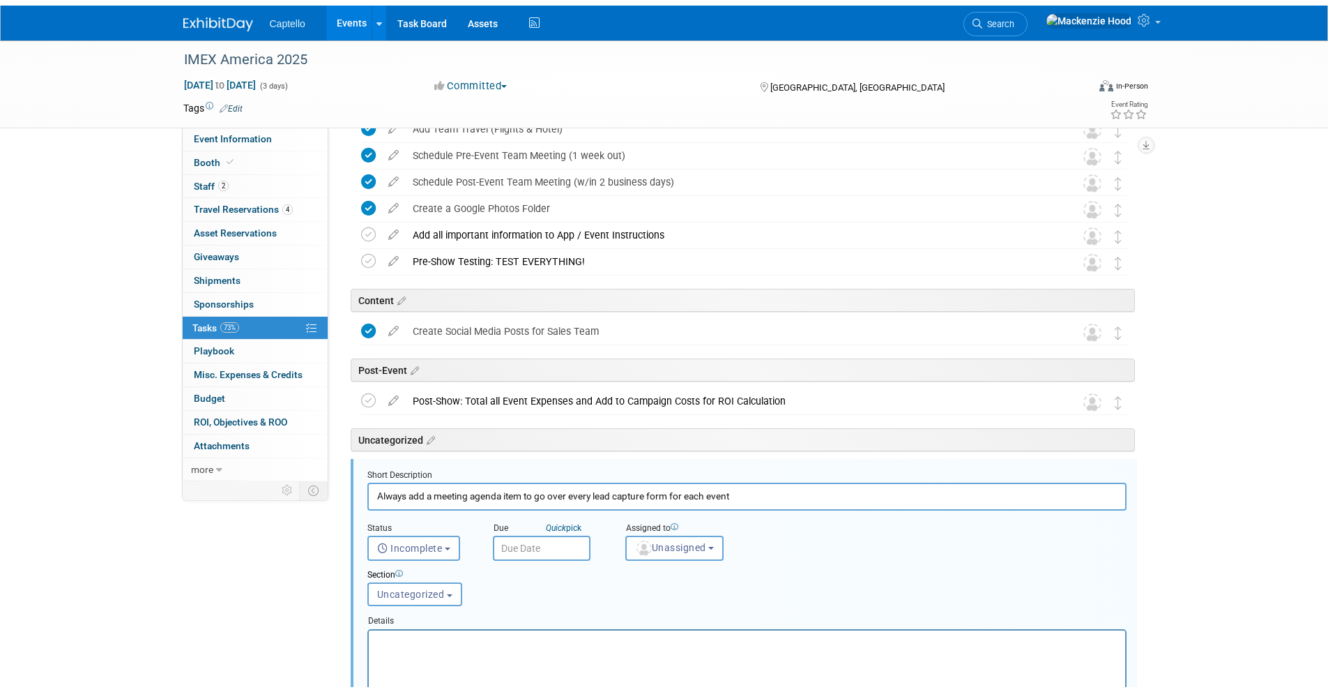
scroll to position [693, 0]
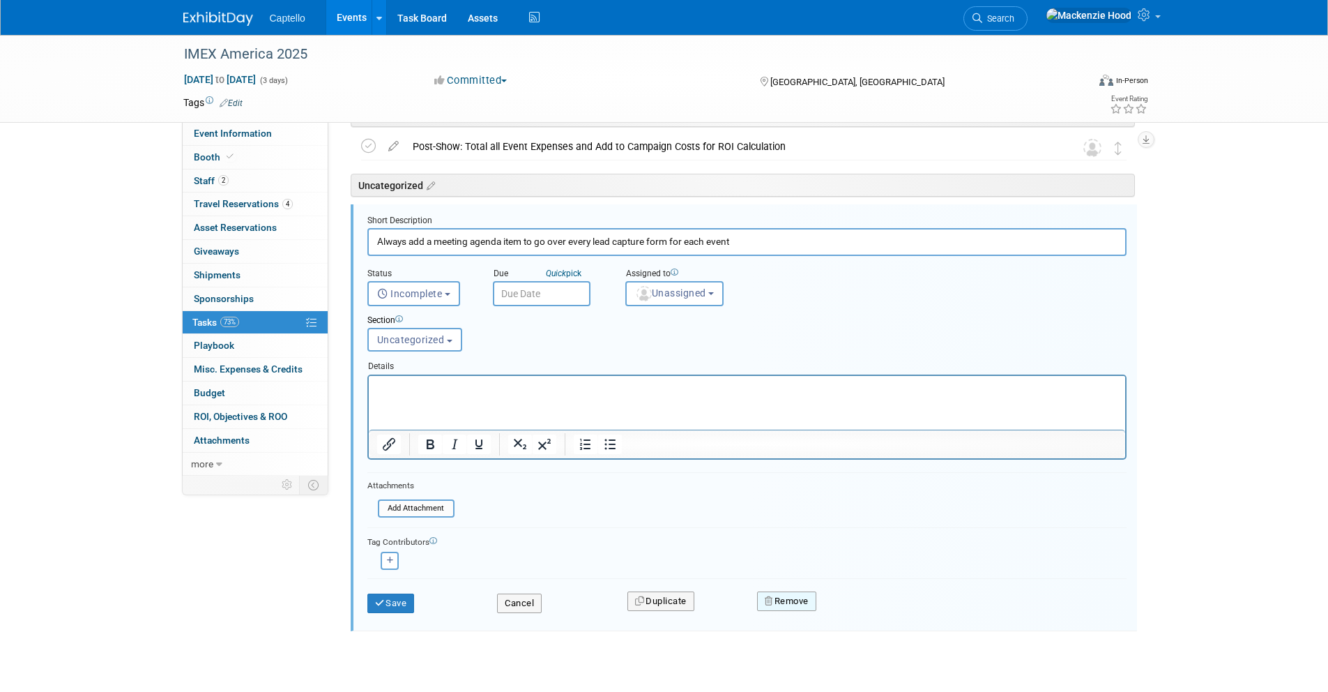
click at [786, 603] on button "Remove" at bounding box center [786, 601] width 59 height 20
click at [867, 611] on link "Yes" at bounding box center [865, 612] width 40 height 22
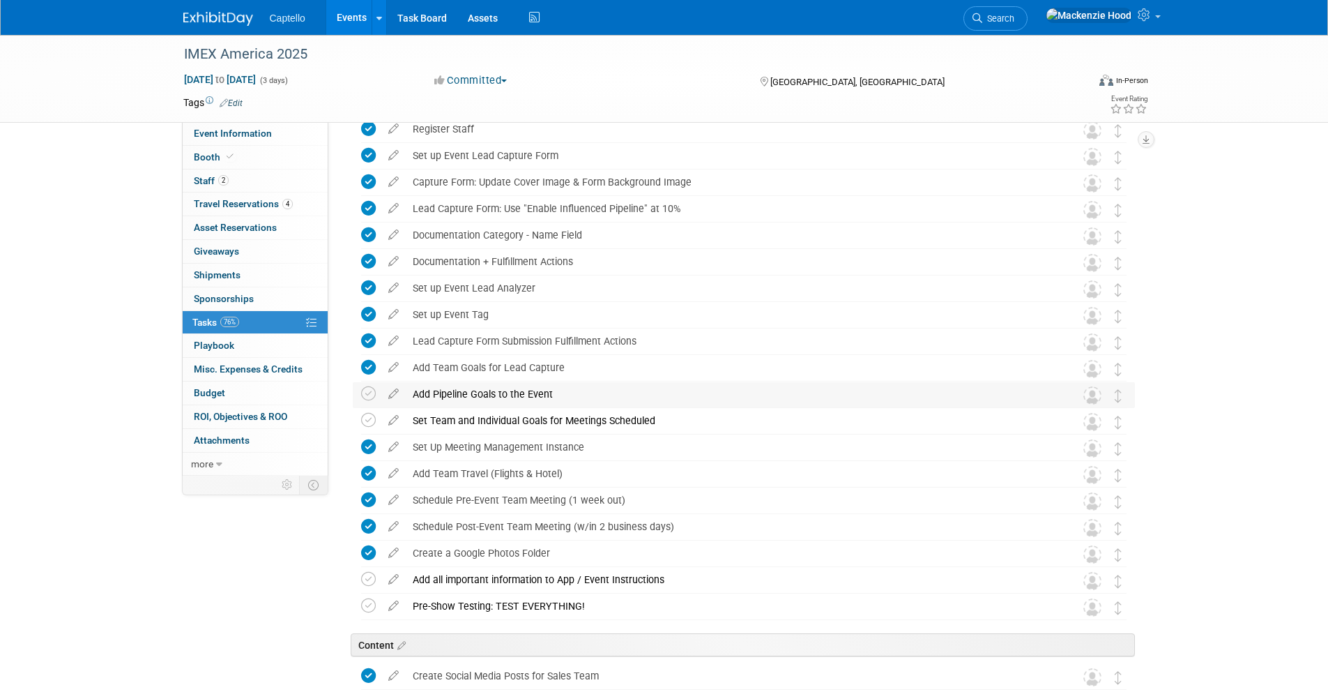
scroll to position [93, 0]
click at [394, 393] on icon at bounding box center [393, 391] width 24 height 17
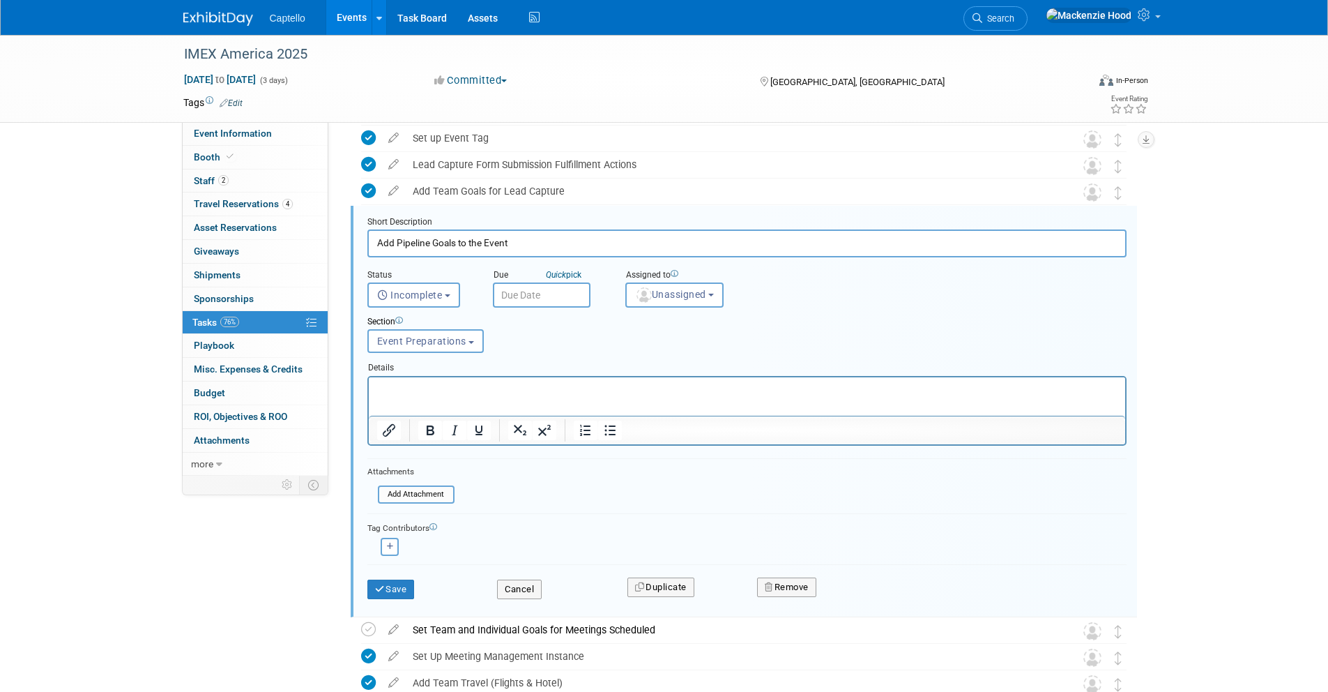
scroll to position [272, 0]
click at [773, 588] on icon "button" at bounding box center [770, 585] width 10 height 9
click at [858, 591] on link "Yes" at bounding box center [865, 597] width 40 height 22
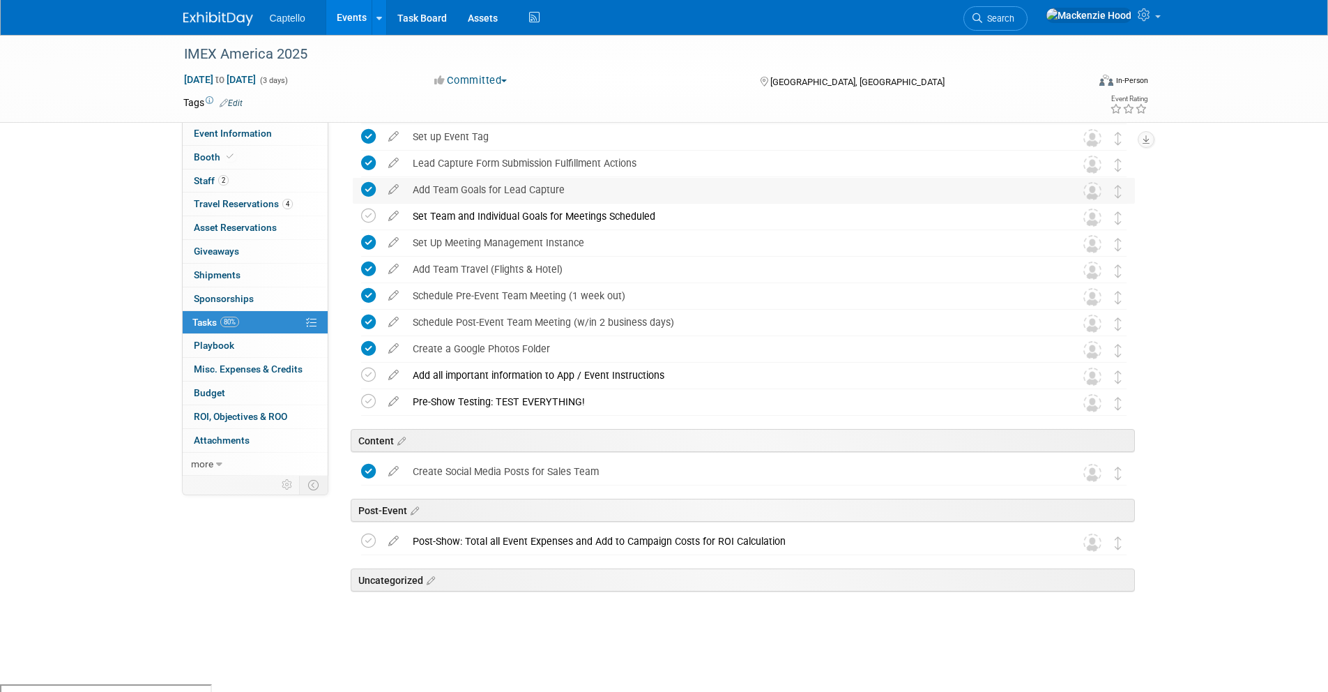
scroll to position [264, 0]
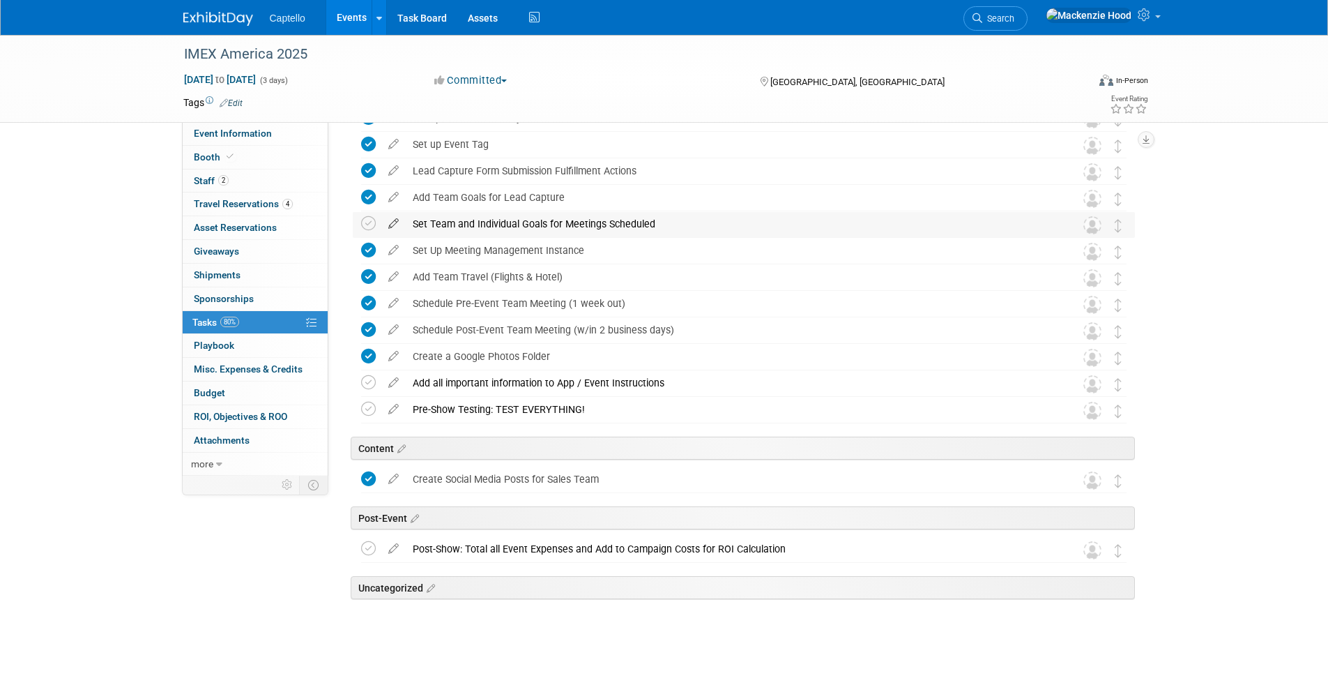
click at [392, 220] on icon at bounding box center [393, 220] width 24 height 17
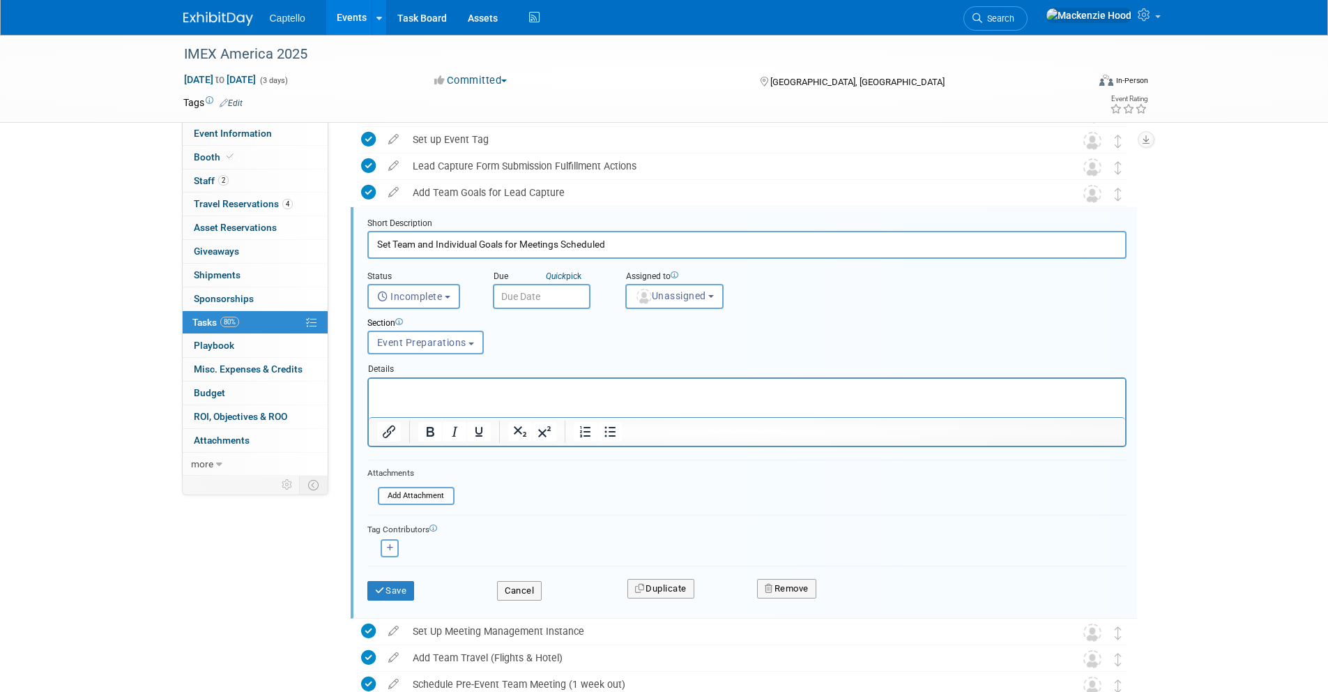
scroll to position [272, 0]
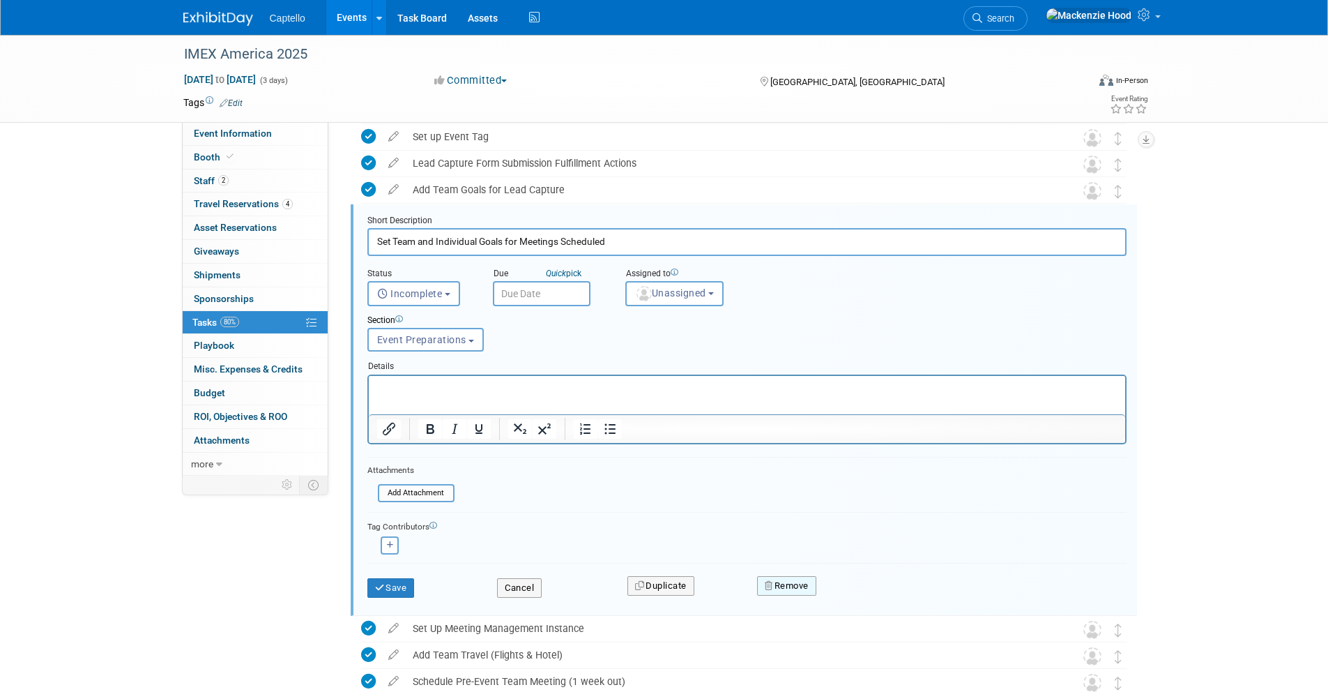
click at [788, 586] on button "Remove" at bounding box center [786, 586] width 59 height 20
click at [856, 601] on icon at bounding box center [855, 597] width 8 height 8
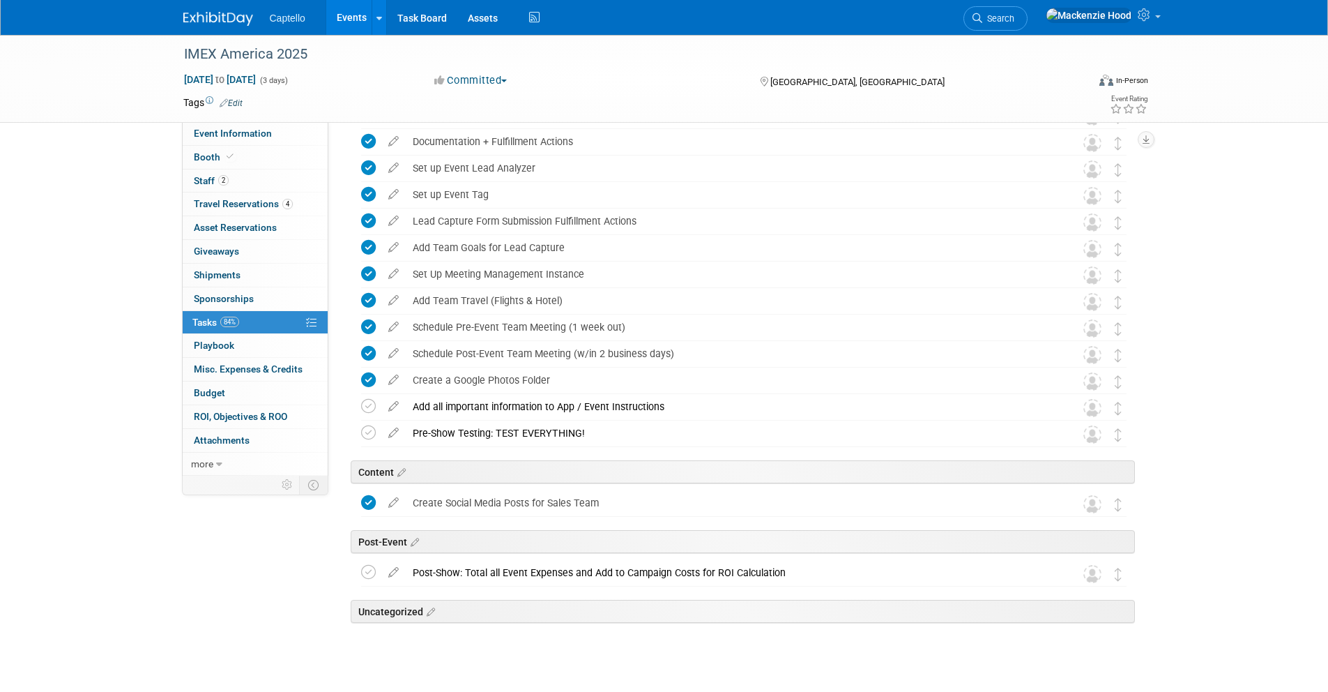
scroll to position [238, 0]
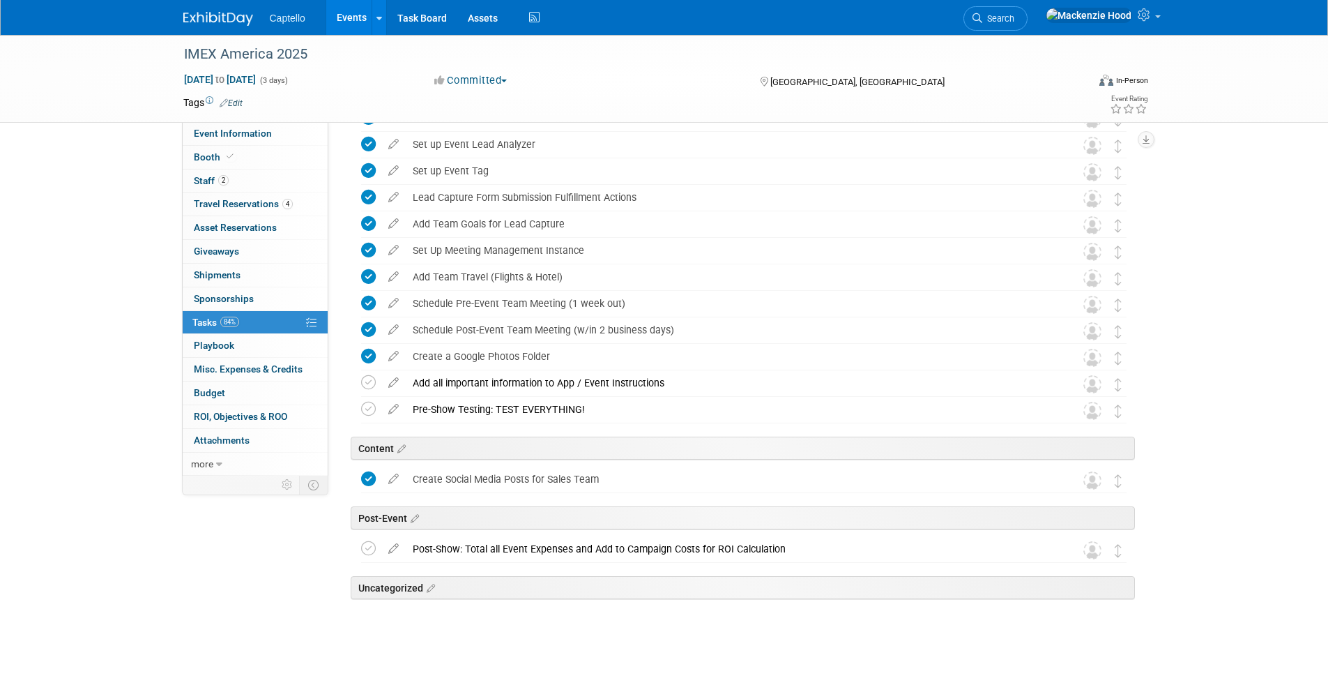
click at [199, 18] on img at bounding box center [218, 19] width 70 height 14
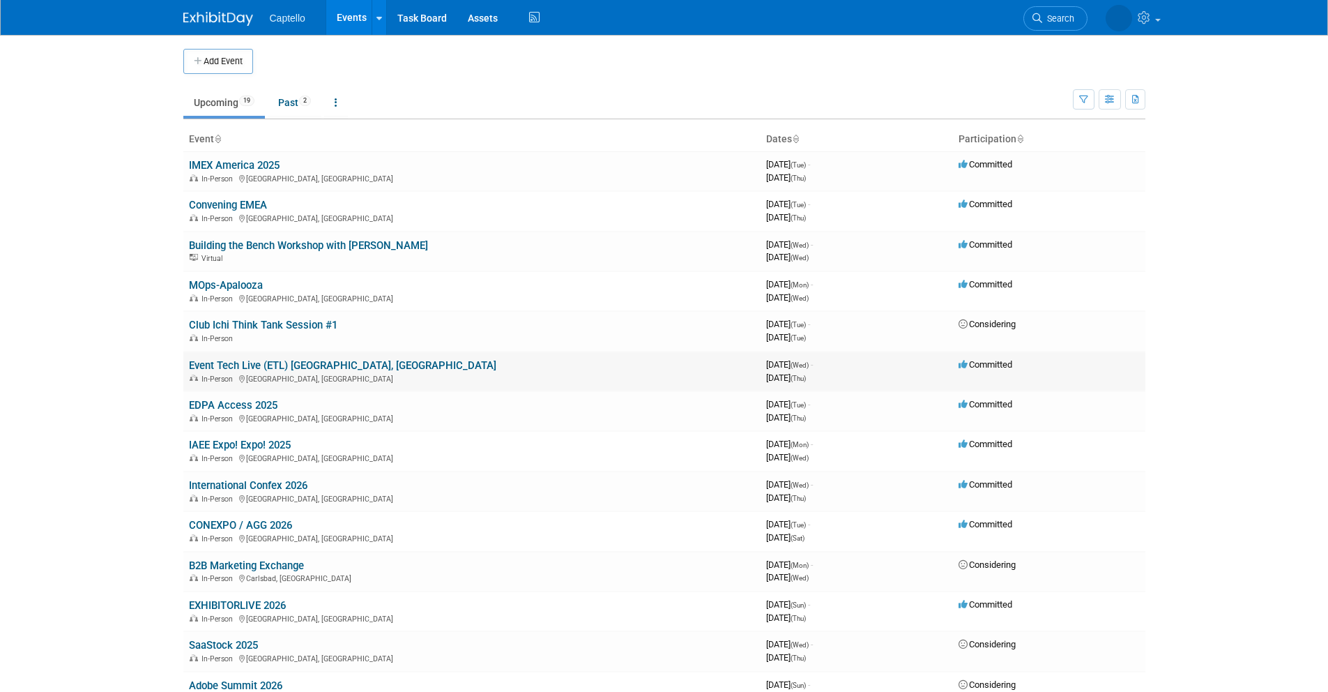
click at [279, 359] on link "Event Tech Live (ETL) [GEOGRAPHIC_DATA], [GEOGRAPHIC_DATA]" at bounding box center [343, 365] width 308 height 13
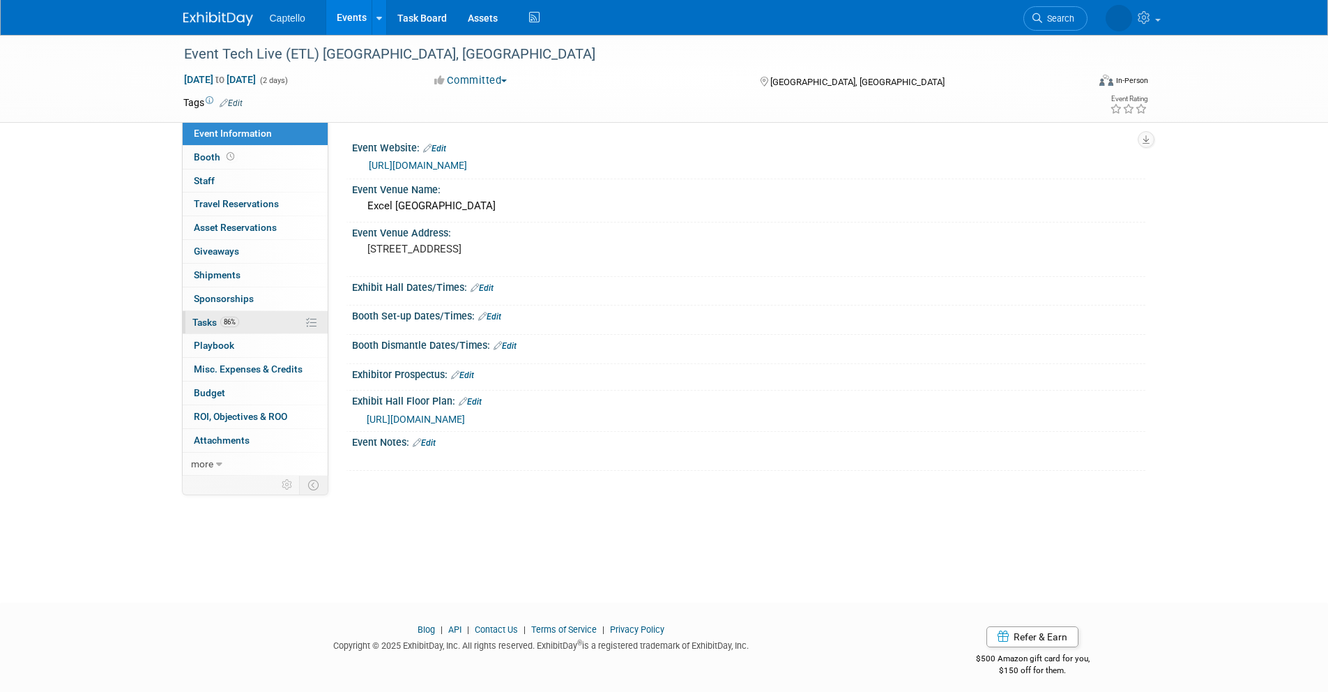
click at [255, 314] on link "86% Tasks 86%" at bounding box center [255, 322] width 145 height 23
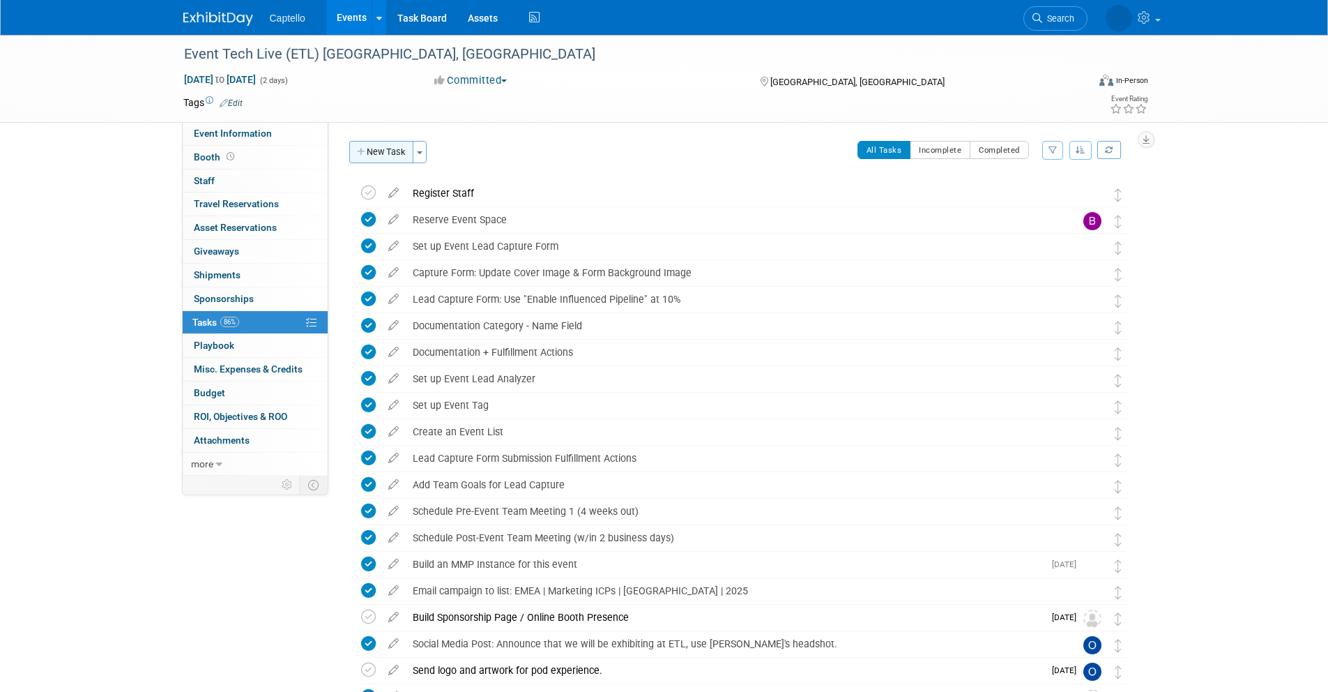
click at [356, 145] on button "New Task" at bounding box center [381, 152] width 64 height 22
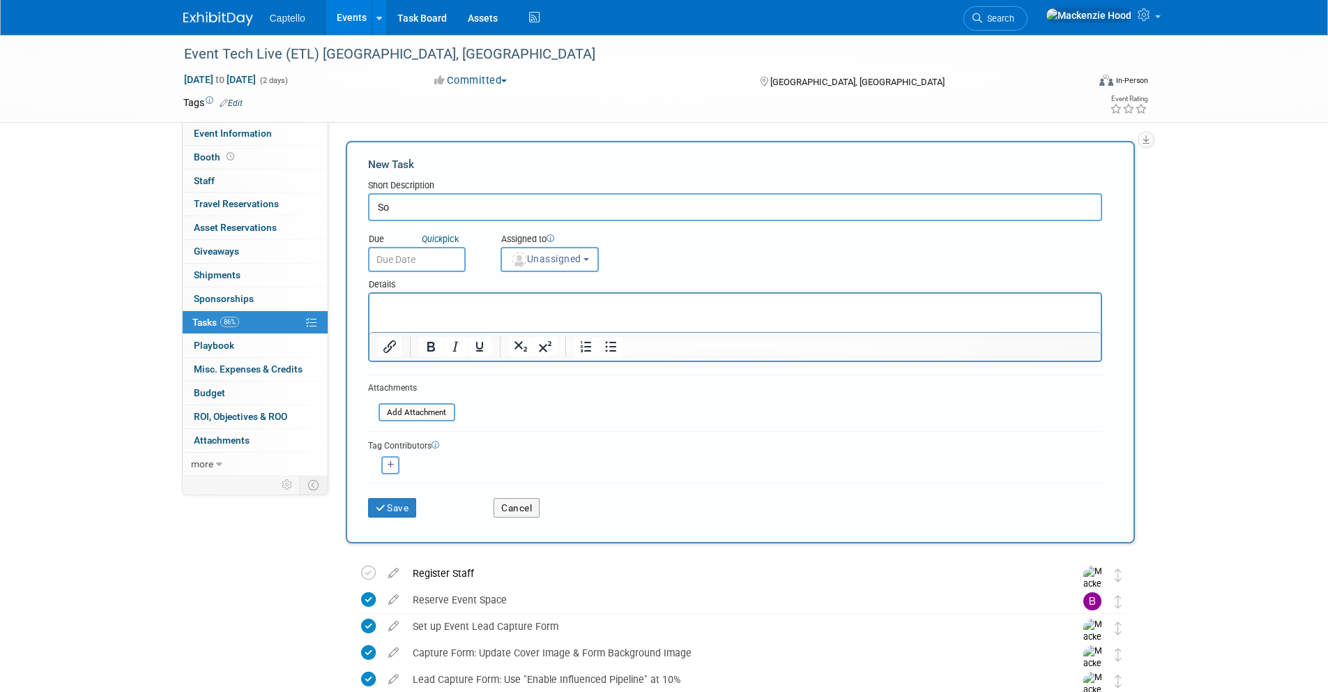
type input "S"
click at [519, 507] on button "Cancel" at bounding box center [517, 508] width 46 height 20
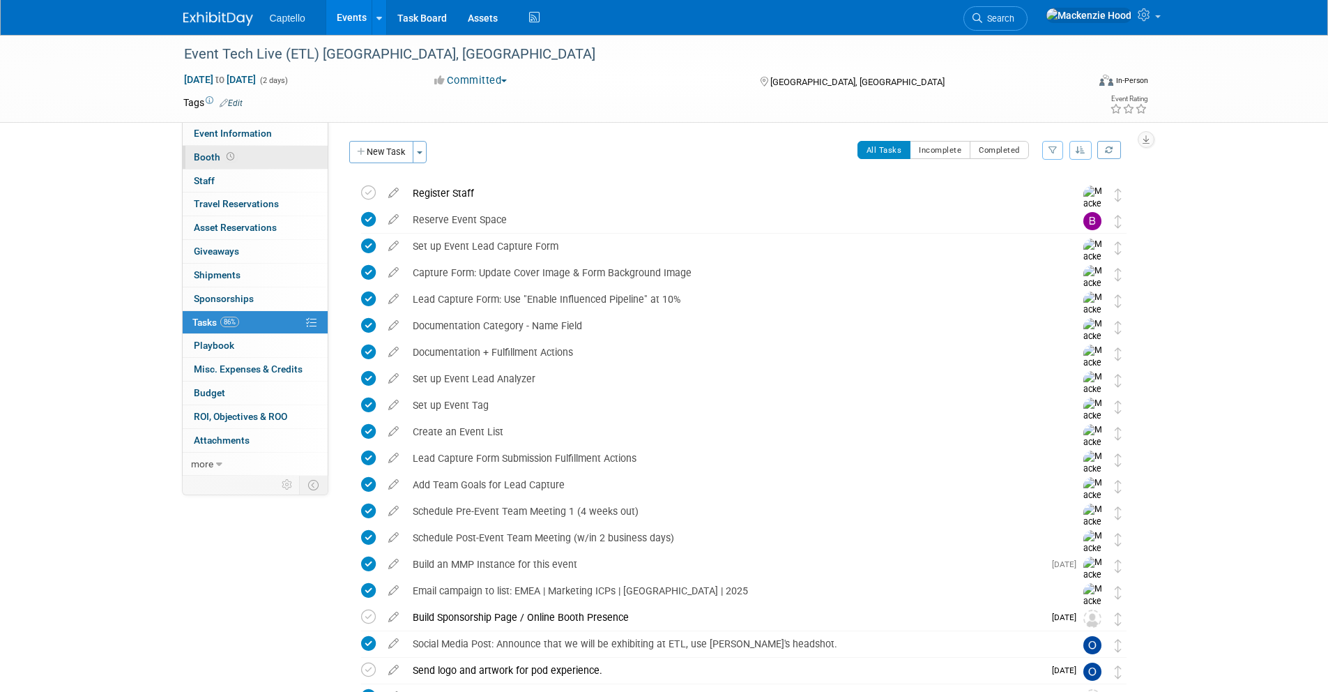
click at [257, 156] on link "Booth" at bounding box center [255, 157] width 145 height 23
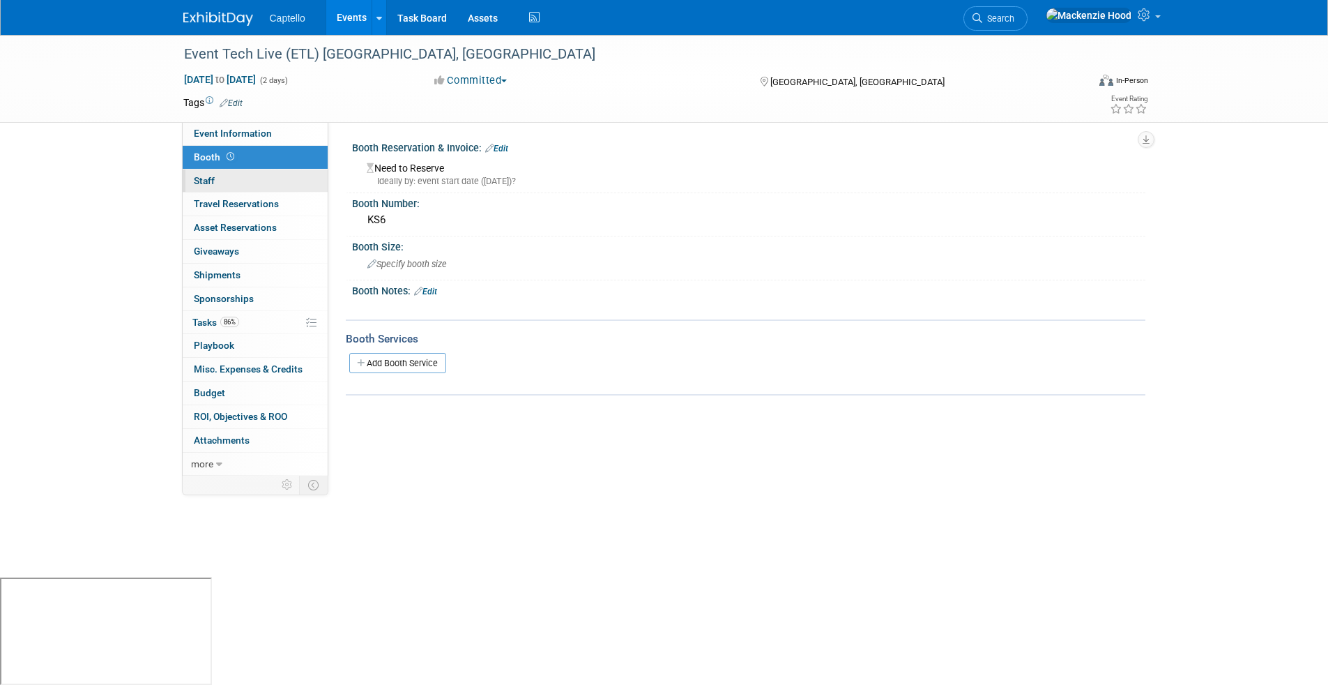
click at [254, 174] on link "0 Staff 0" at bounding box center [255, 180] width 145 height 23
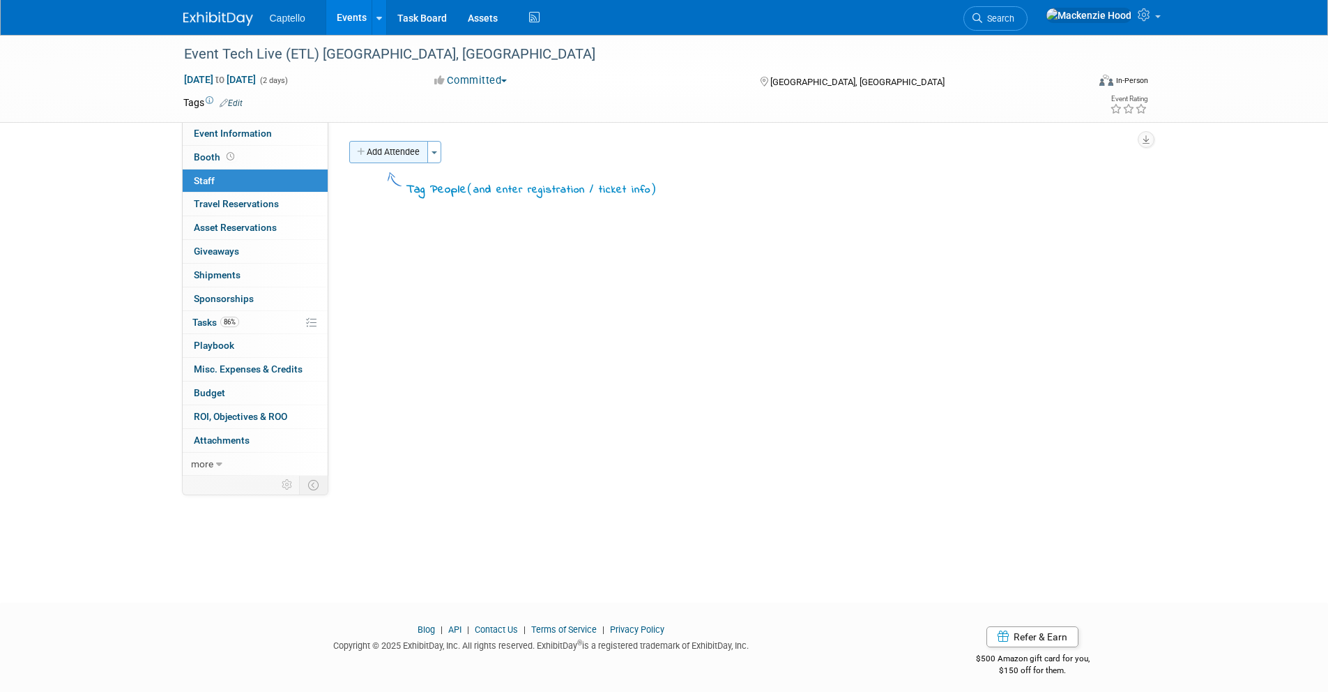
click at [354, 151] on button "Add Attendee" at bounding box center [388, 152] width 79 height 22
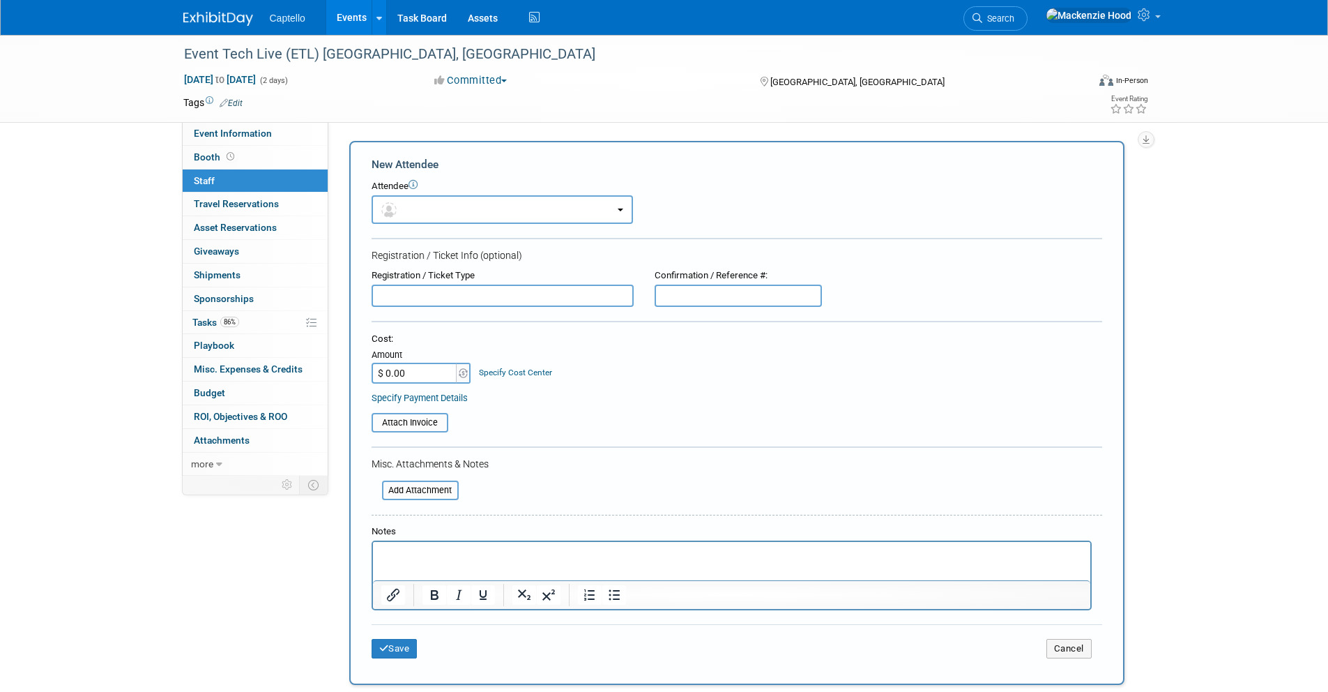
click at [464, 555] on p "Rich Text Area. Press ALT-0 for help." at bounding box center [732, 554] width 702 height 14
click at [499, 289] on input "text" at bounding box center [503, 296] width 262 height 22
click at [480, 298] on input "text" at bounding box center [503, 296] width 262 height 22
paste input "1KRNWZR6"
type input "1KRNWZR6"
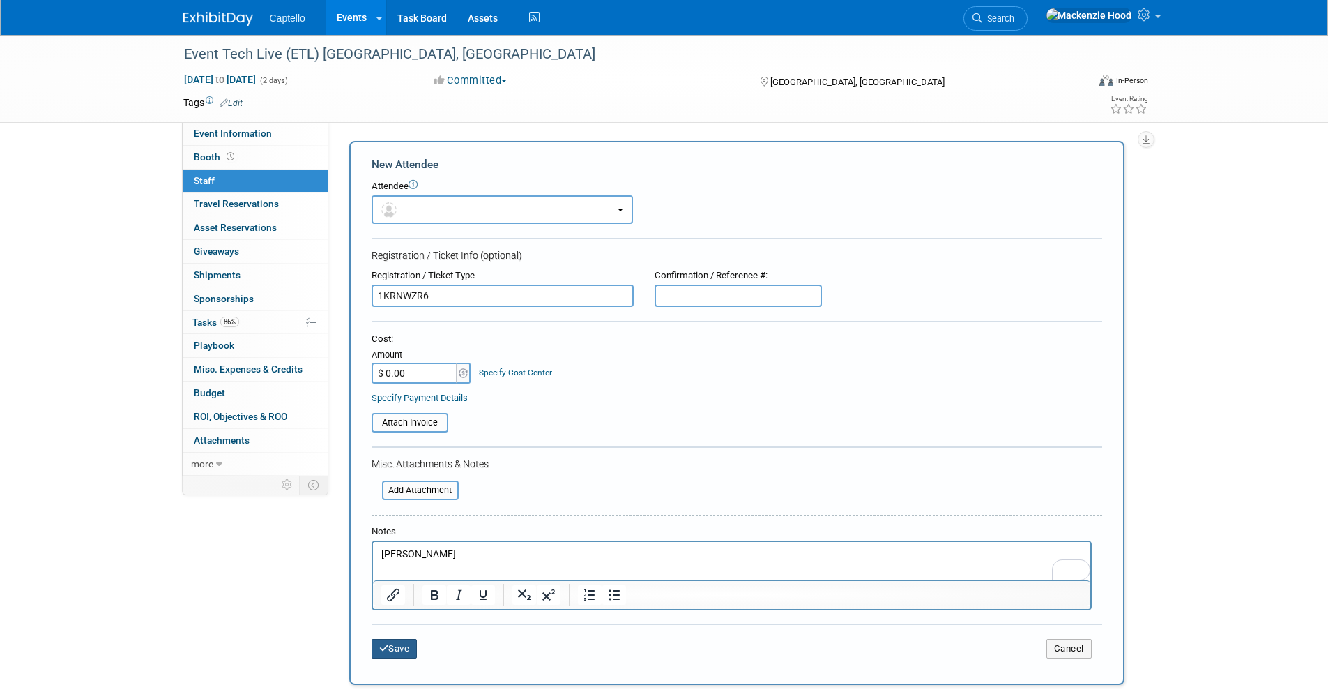
click at [409, 642] on button "Save" at bounding box center [395, 649] width 46 height 20
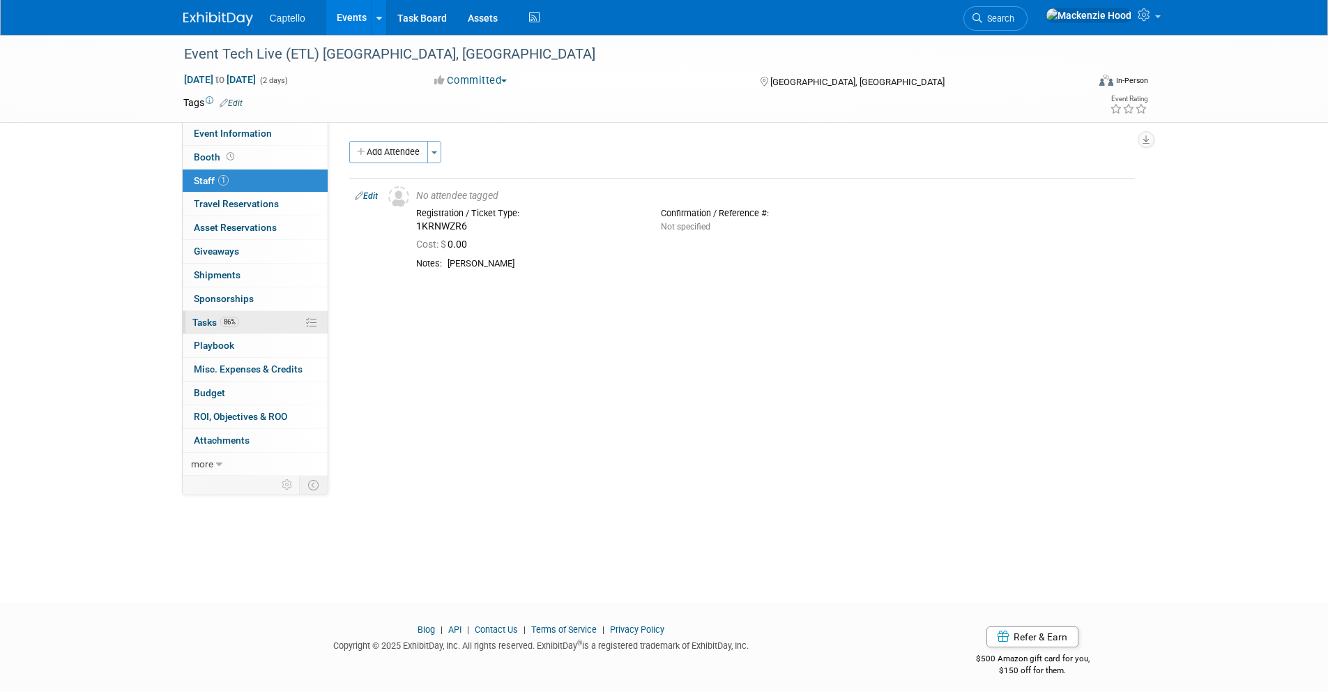
click at [263, 317] on link "86% Tasks 86%" at bounding box center [255, 322] width 145 height 23
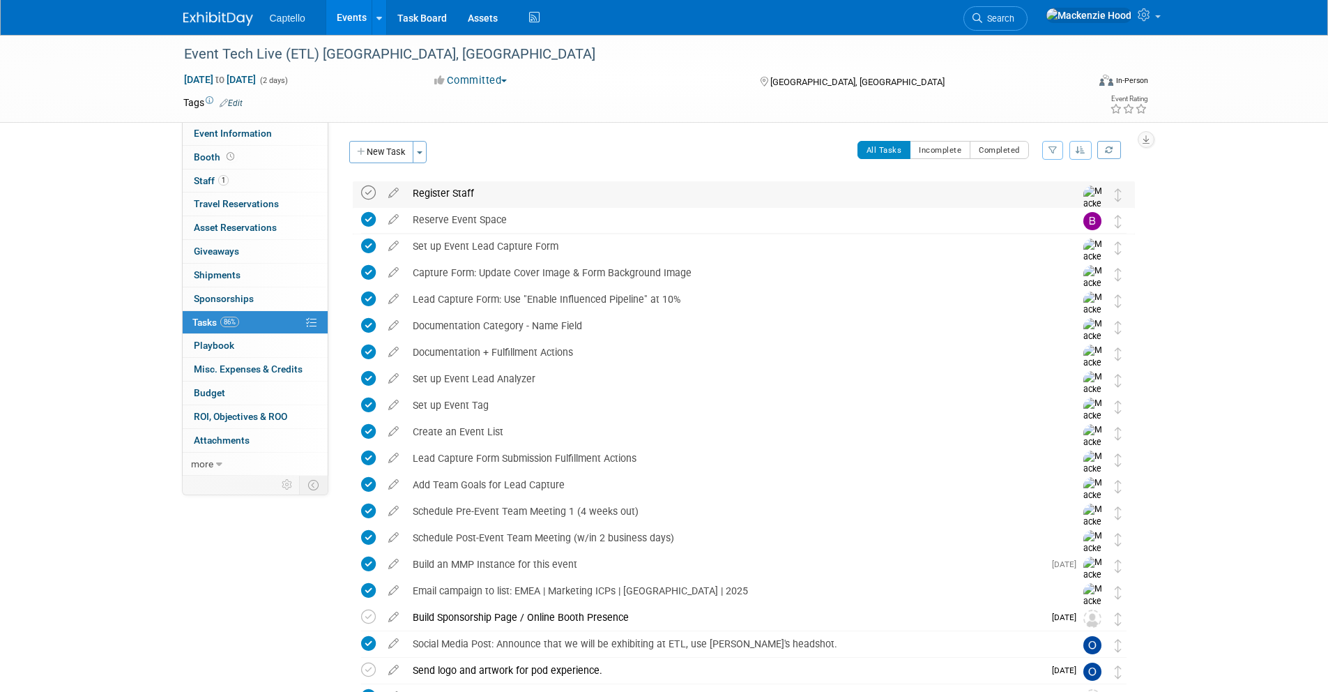
click at [370, 187] on icon at bounding box center [368, 192] width 15 height 15
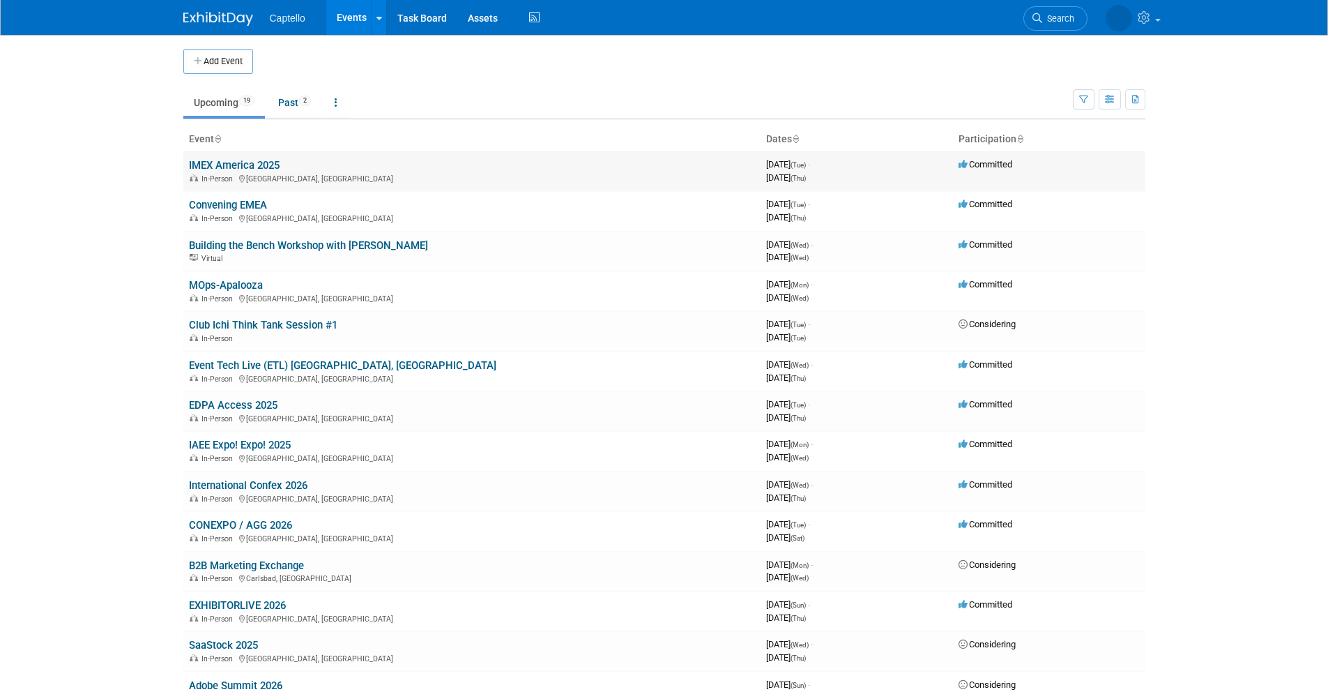
click at [257, 159] on link "IMEX America 2025" at bounding box center [234, 165] width 91 height 13
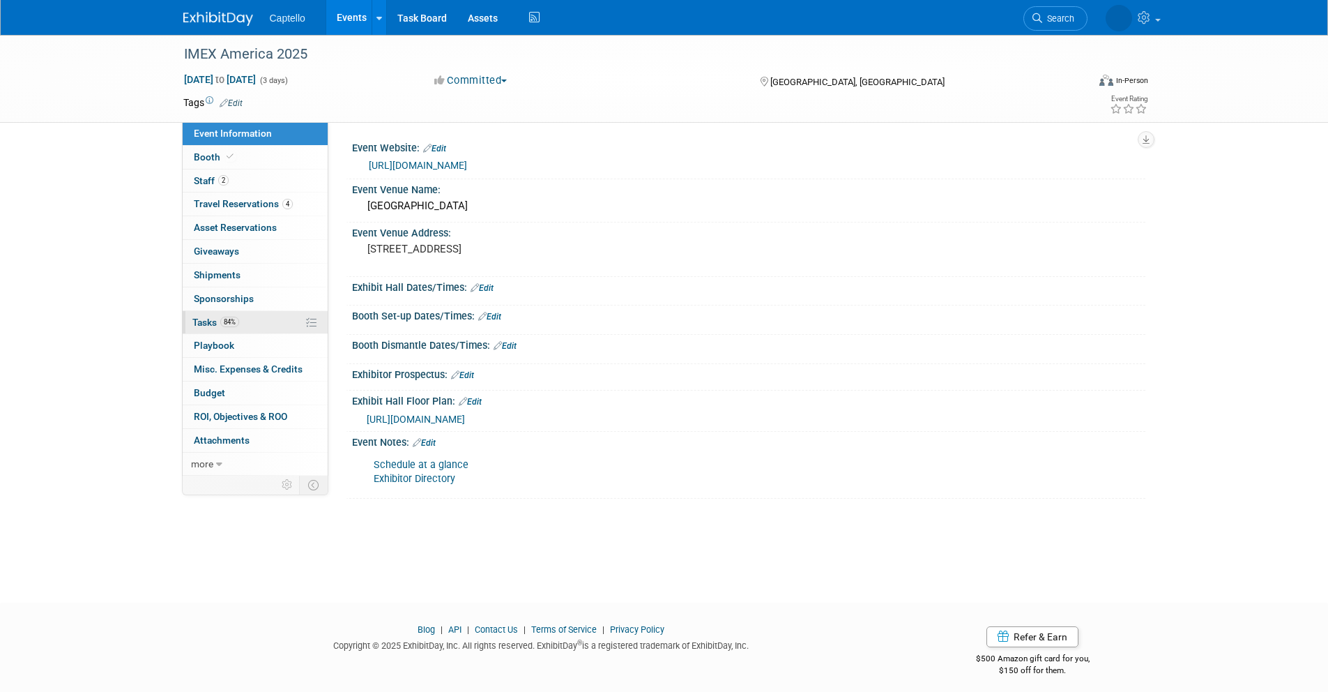
click at [245, 321] on link "84% Tasks 84%" at bounding box center [255, 322] width 145 height 23
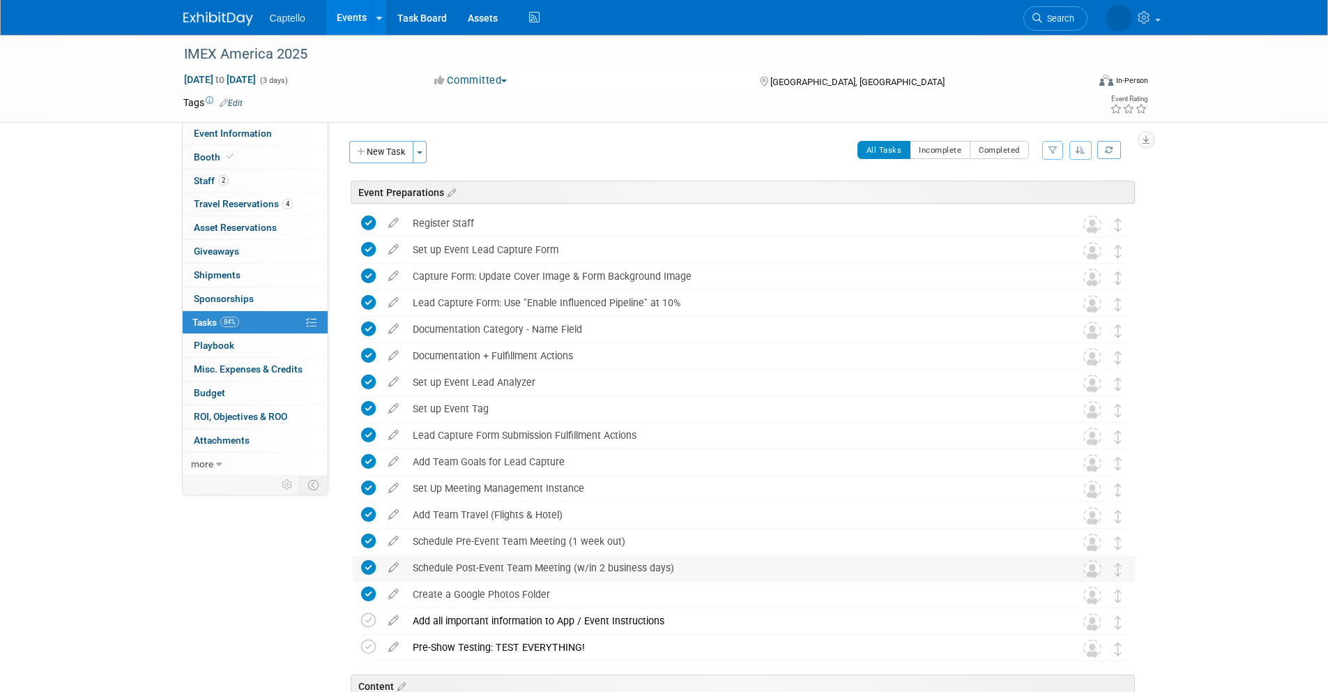
scroll to position [238, 0]
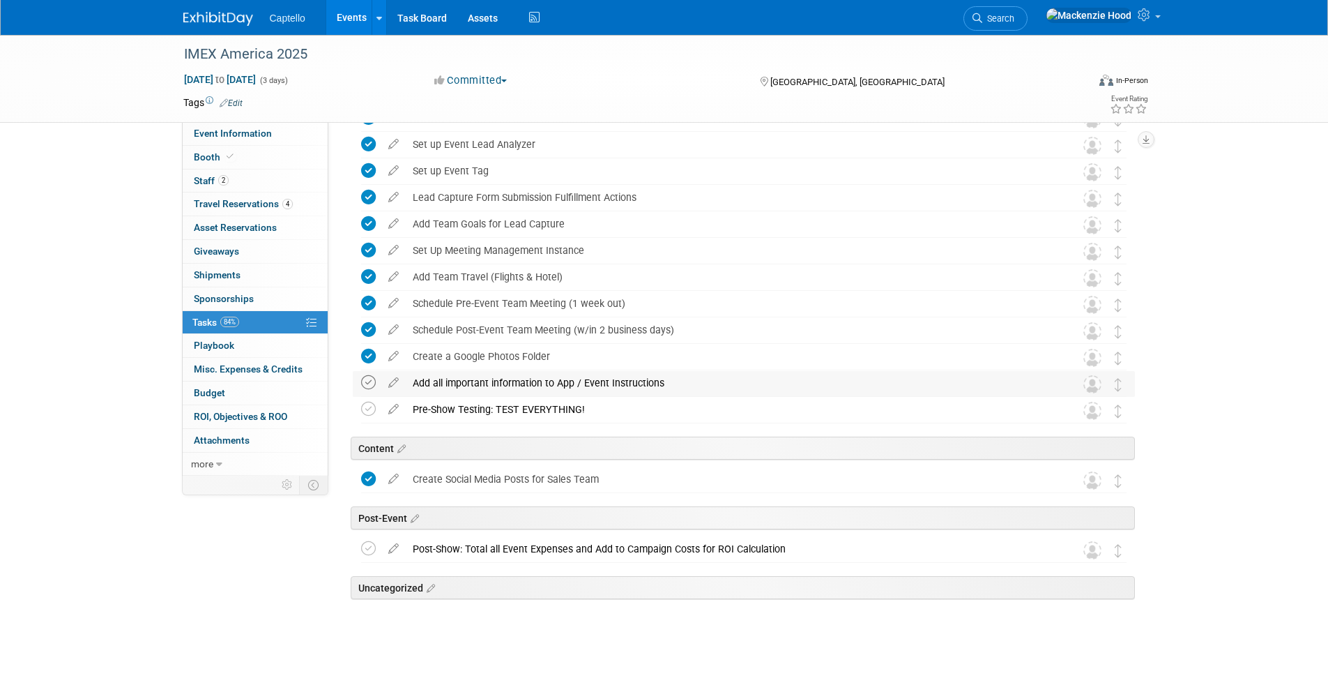
click at [367, 381] on icon at bounding box center [368, 382] width 15 height 15
click at [365, 406] on icon at bounding box center [368, 409] width 15 height 15
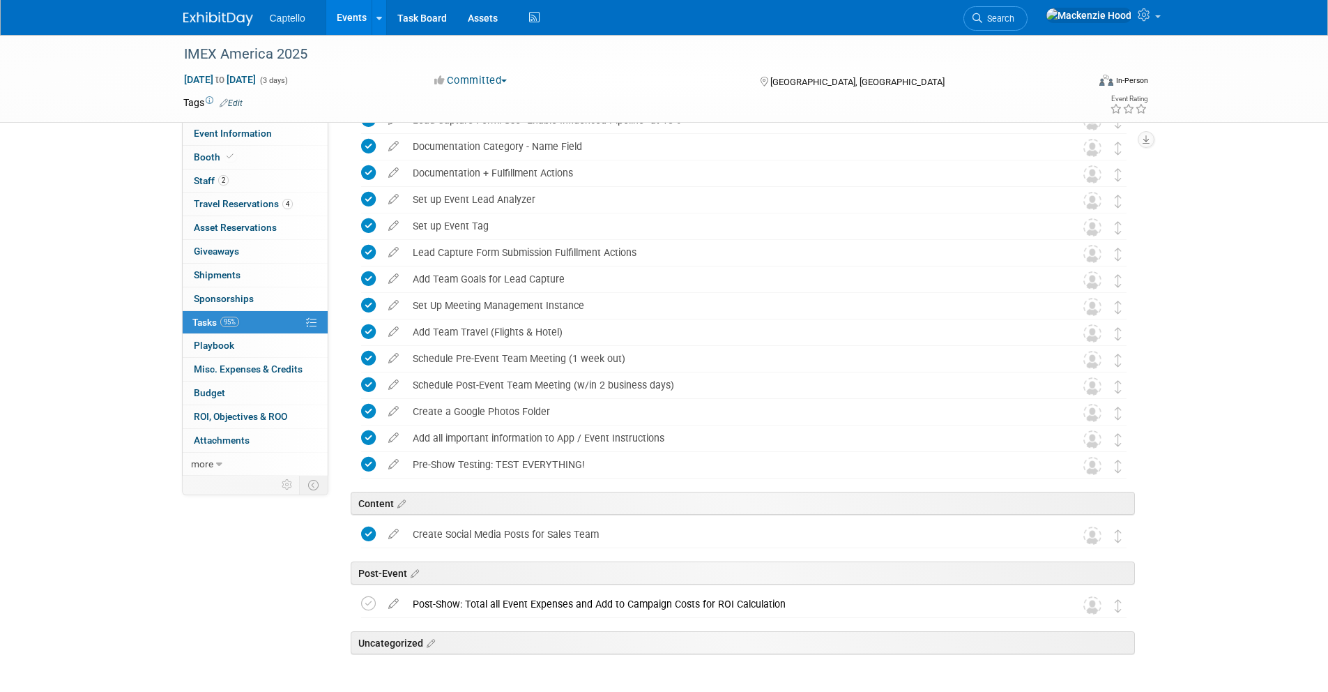
scroll to position [0, 0]
